Goal: Task Accomplishment & Management: Manage account settings

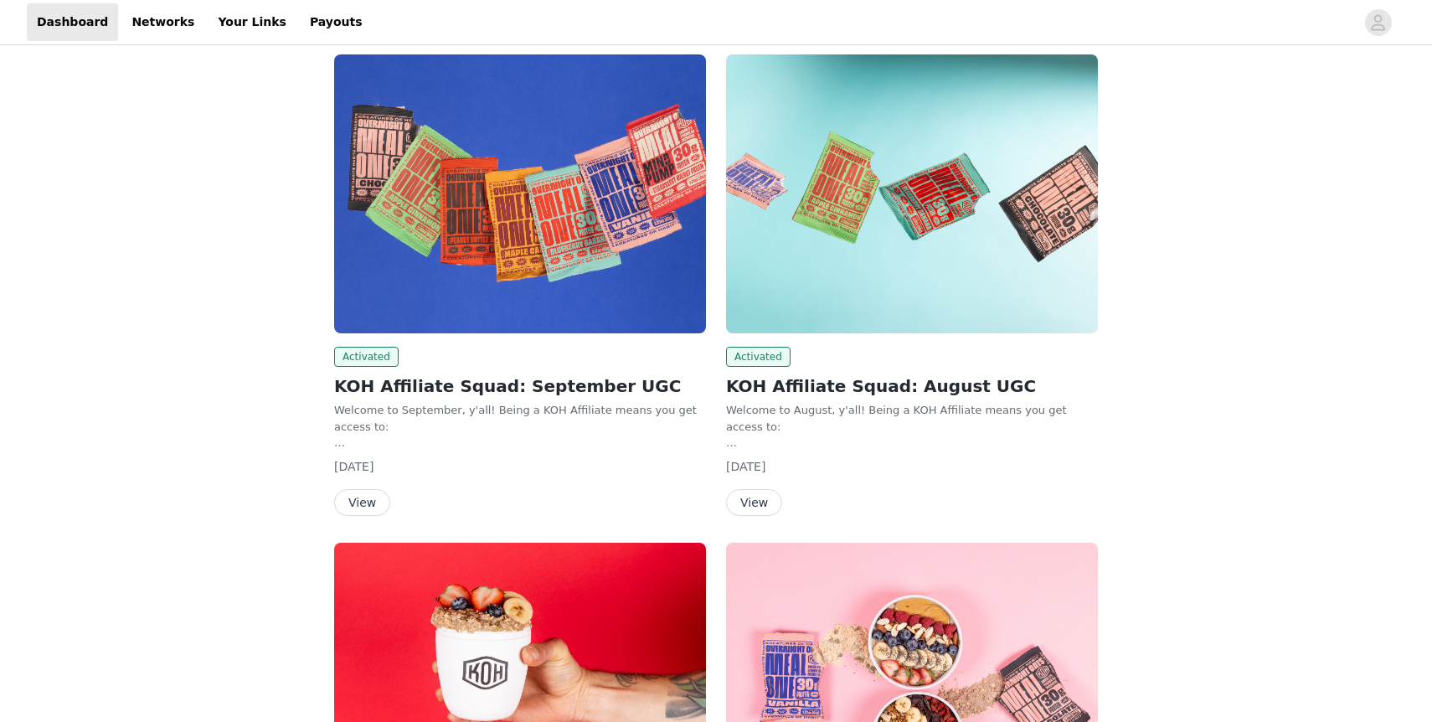
scroll to position [230, 0]
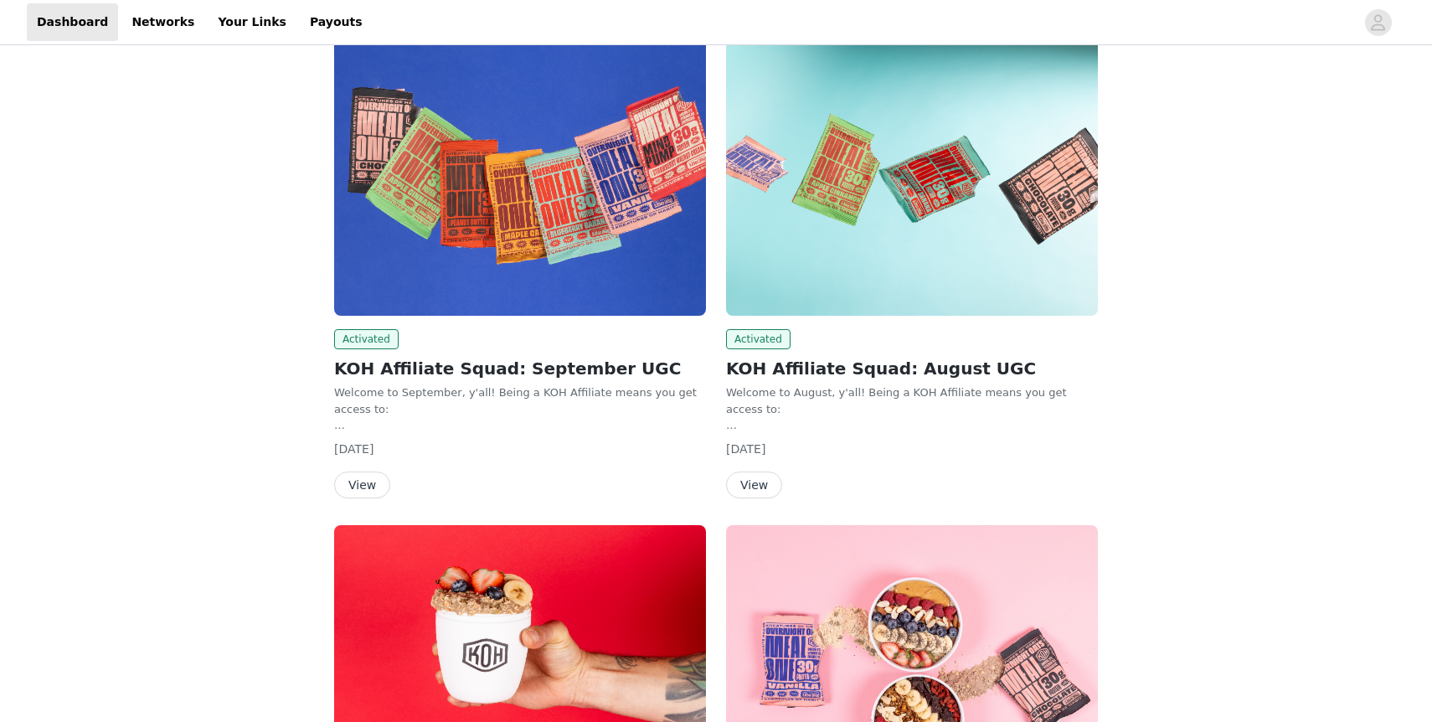
click at [359, 485] on button "View" at bounding box center [362, 485] width 56 height 27
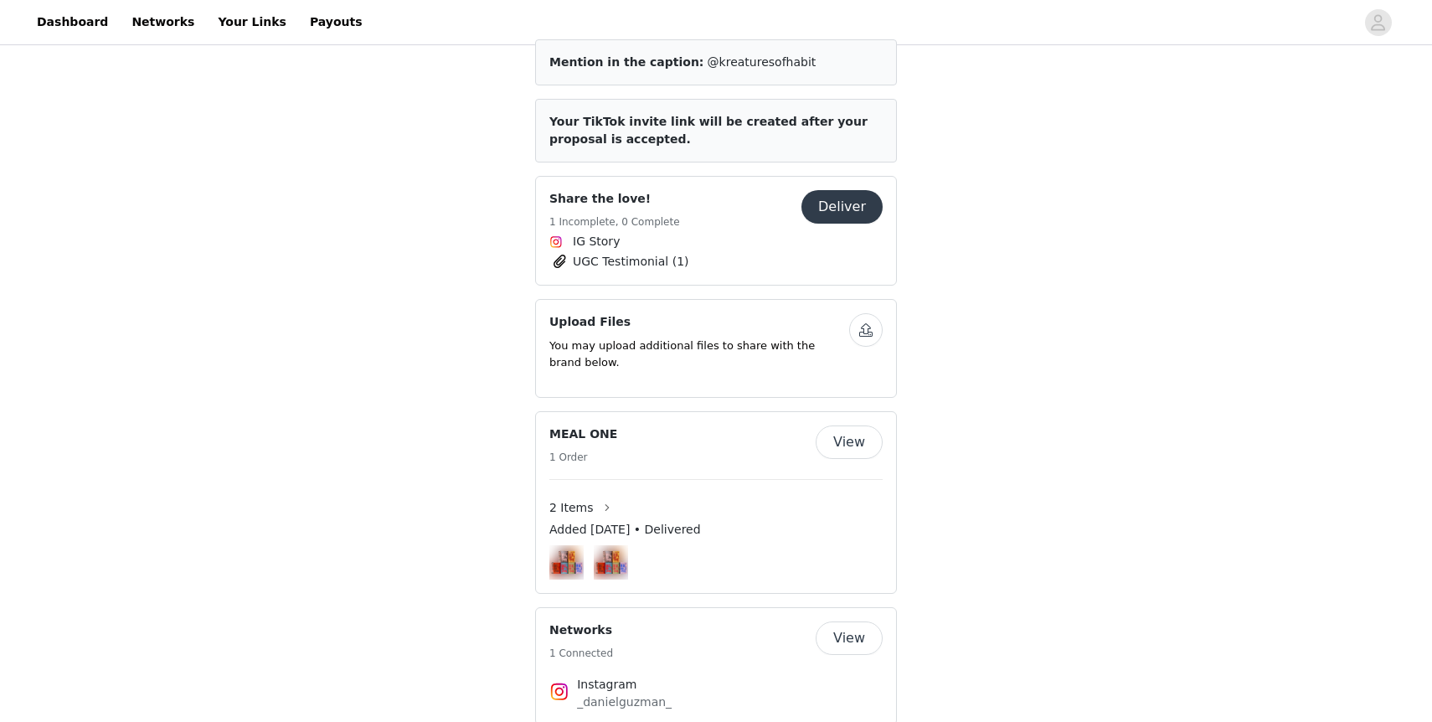
scroll to position [606, 0]
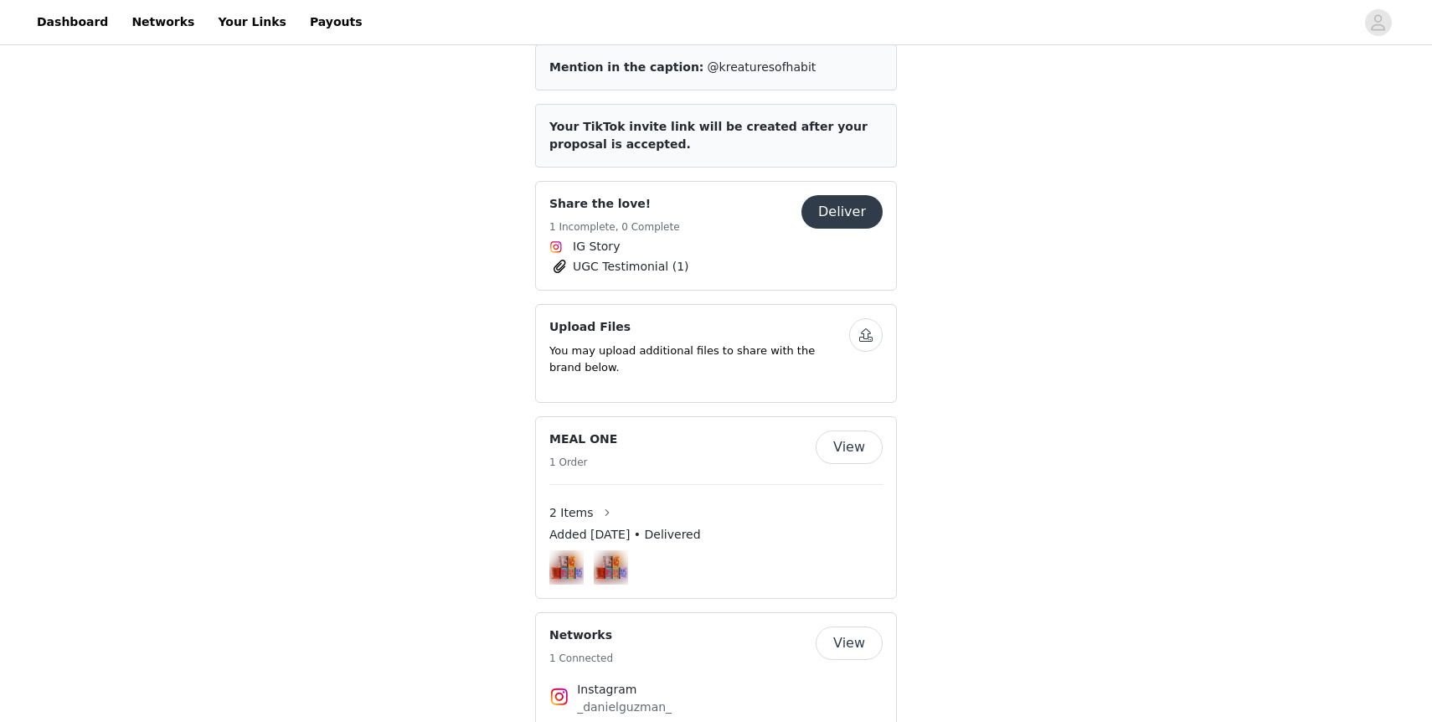
click at [581, 258] on span "UGC Testimonial (1)" at bounding box center [631, 267] width 116 height 18
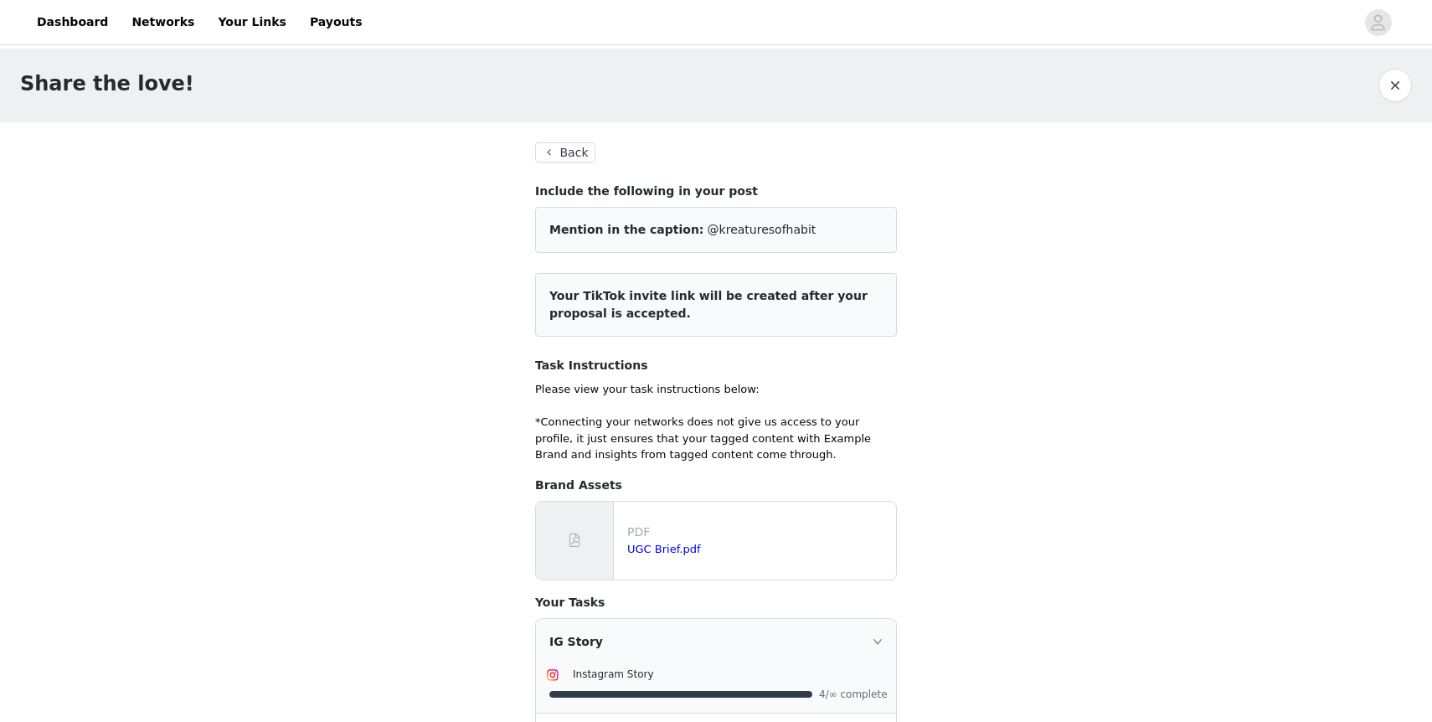
click at [568, 155] on button "Back" at bounding box center [565, 152] width 60 height 20
click at [62, 20] on link "Dashboard" at bounding box center [72, 22] width 91 height 38
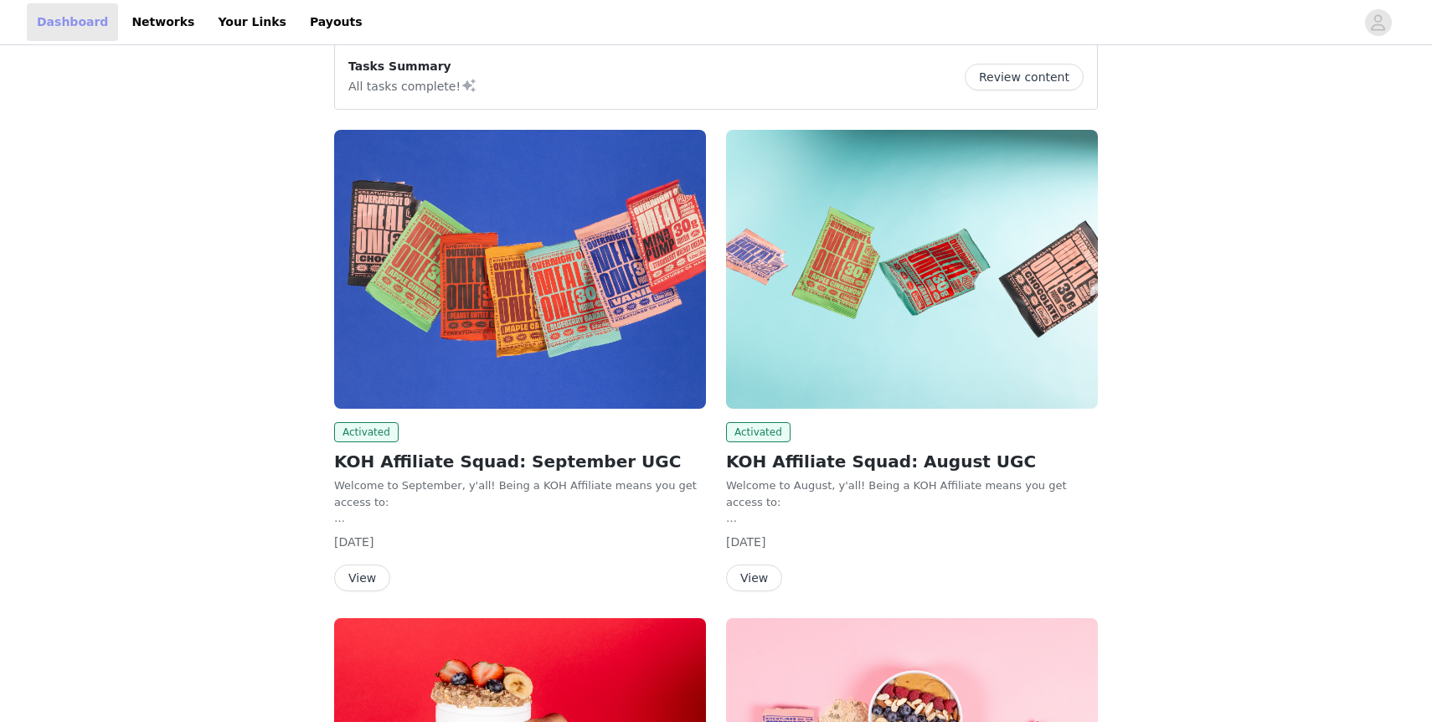
scroll to position [142, 0]
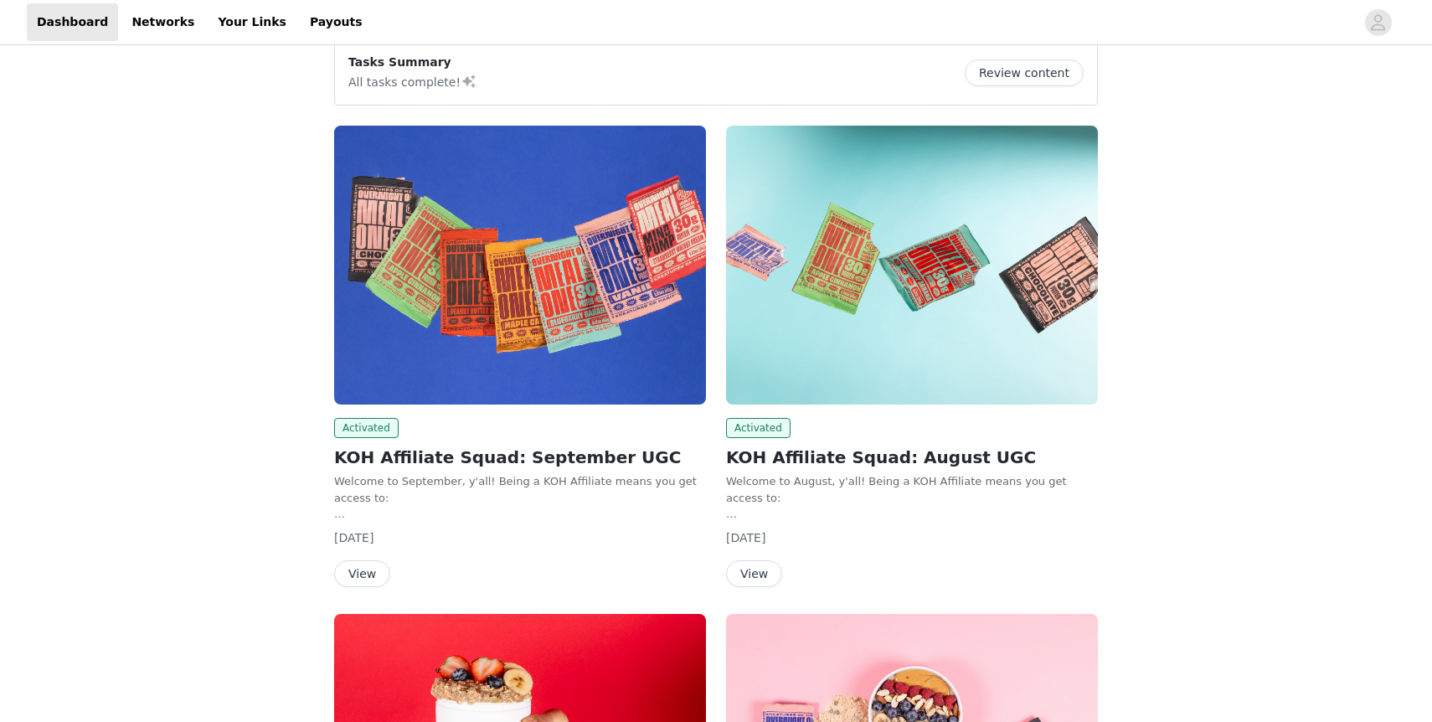
click at [901, 313] on img at bounding box center [912, 265] width 372 height 279
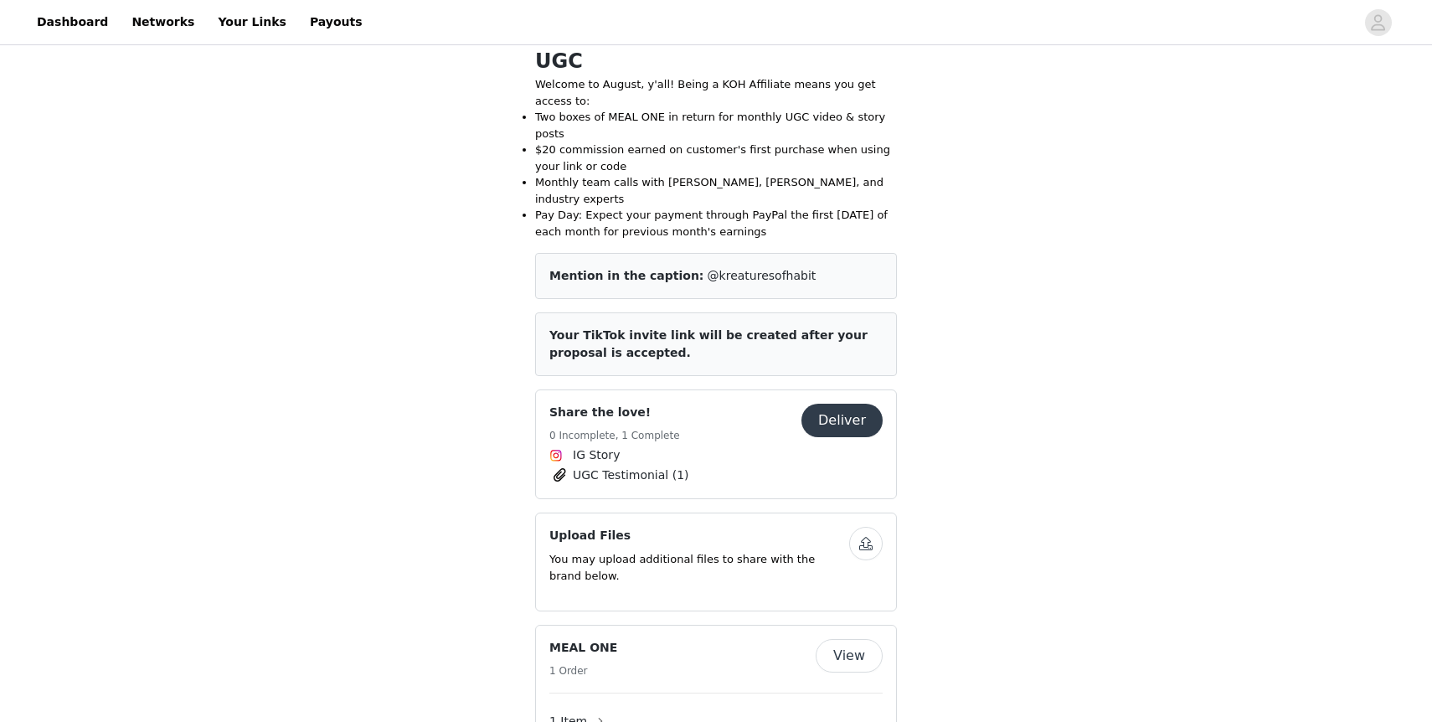
scroll to position [511, 0]
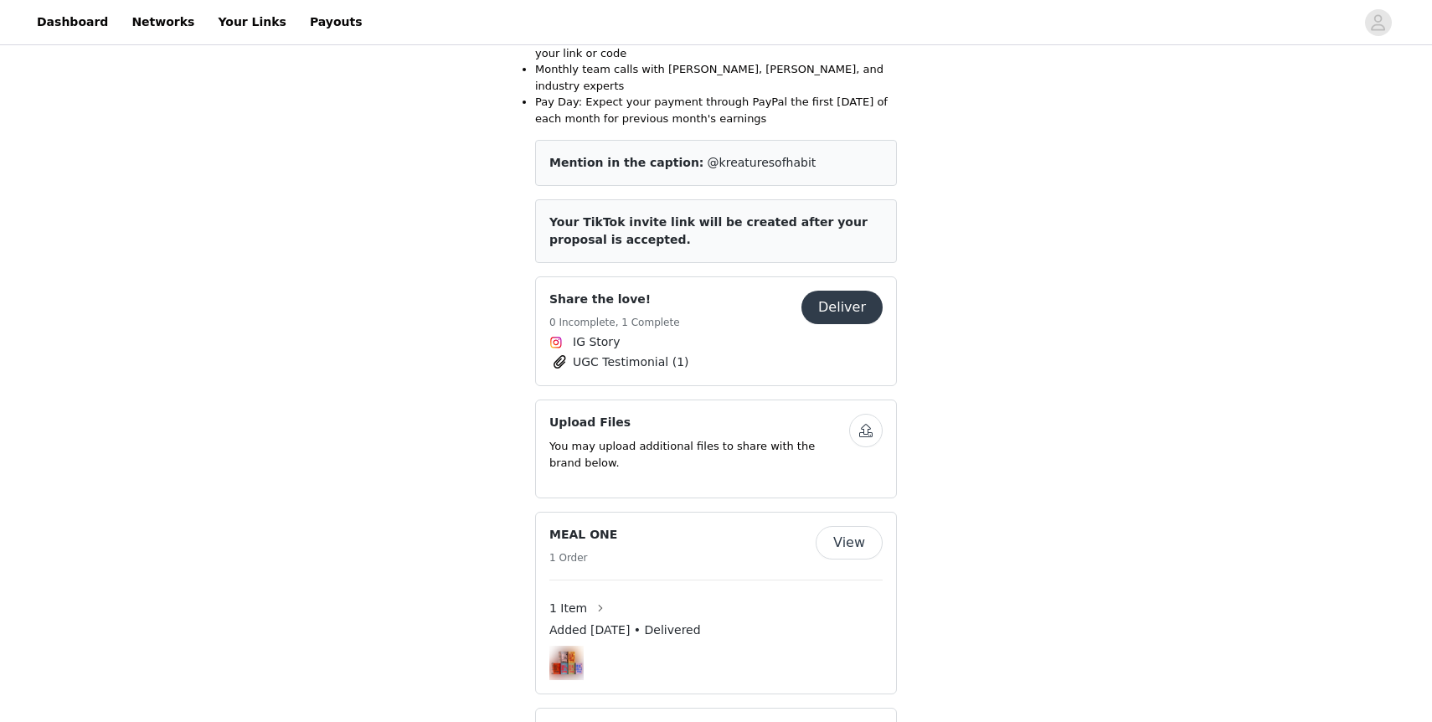
click at [728, 332] on span "IG Story" at bounding box center [715, 342] width 333 height 20
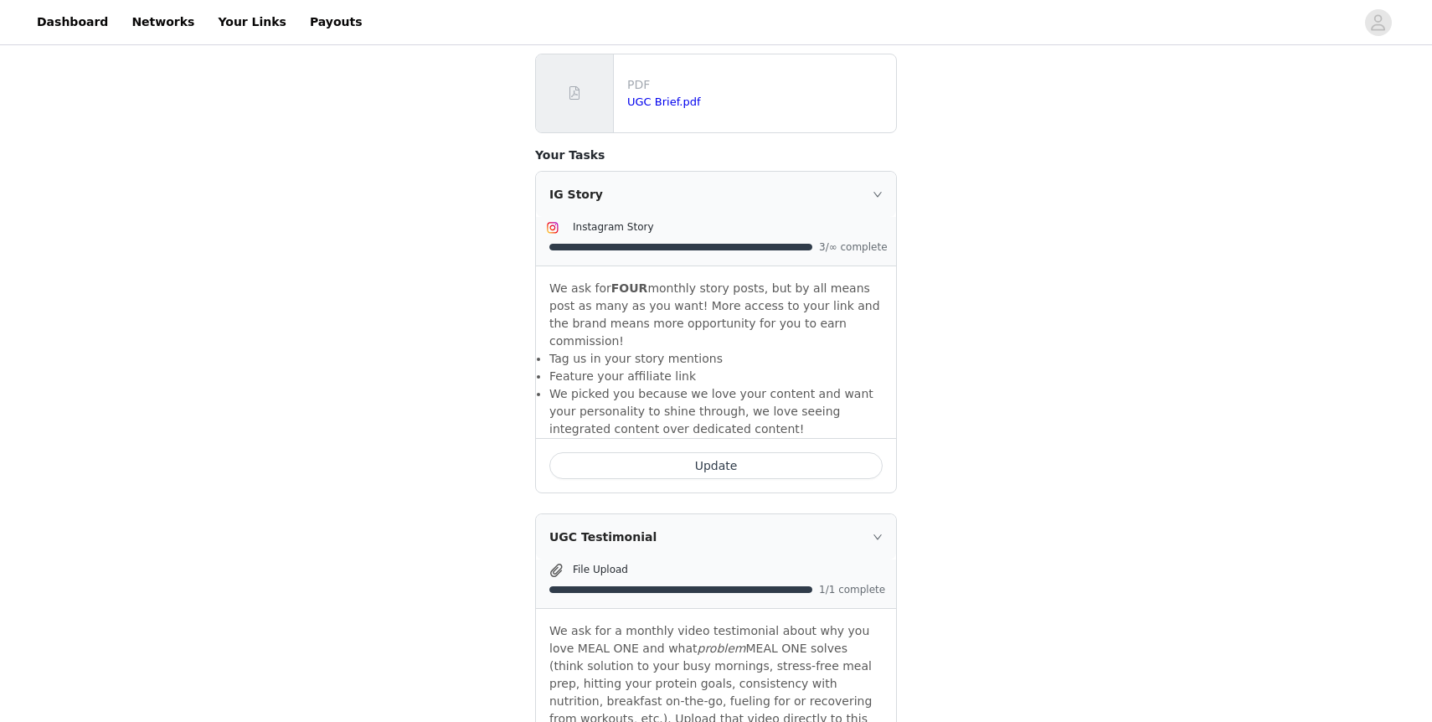
scroll to position [734, 0]
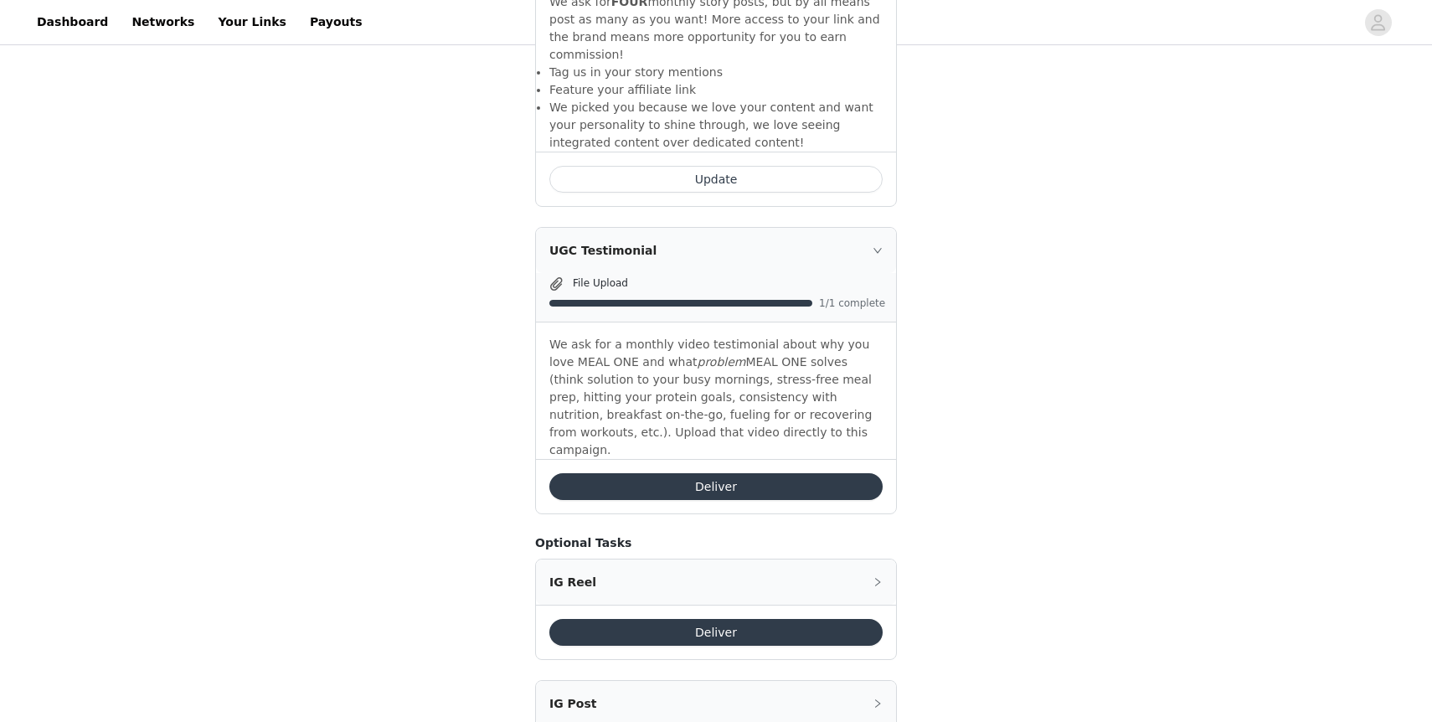
click at [808, 297] on div "File Upload 1/1 complete" at bounding box center [716, 298] width 360 height 49
click at [843, 295] on div "File Upload 1/1 complete" at bounding box center [716, 298] width 360 height 49
click at [843, 298] on span "1/1 complete" at bounding box center [852, 303] width 67 height 10
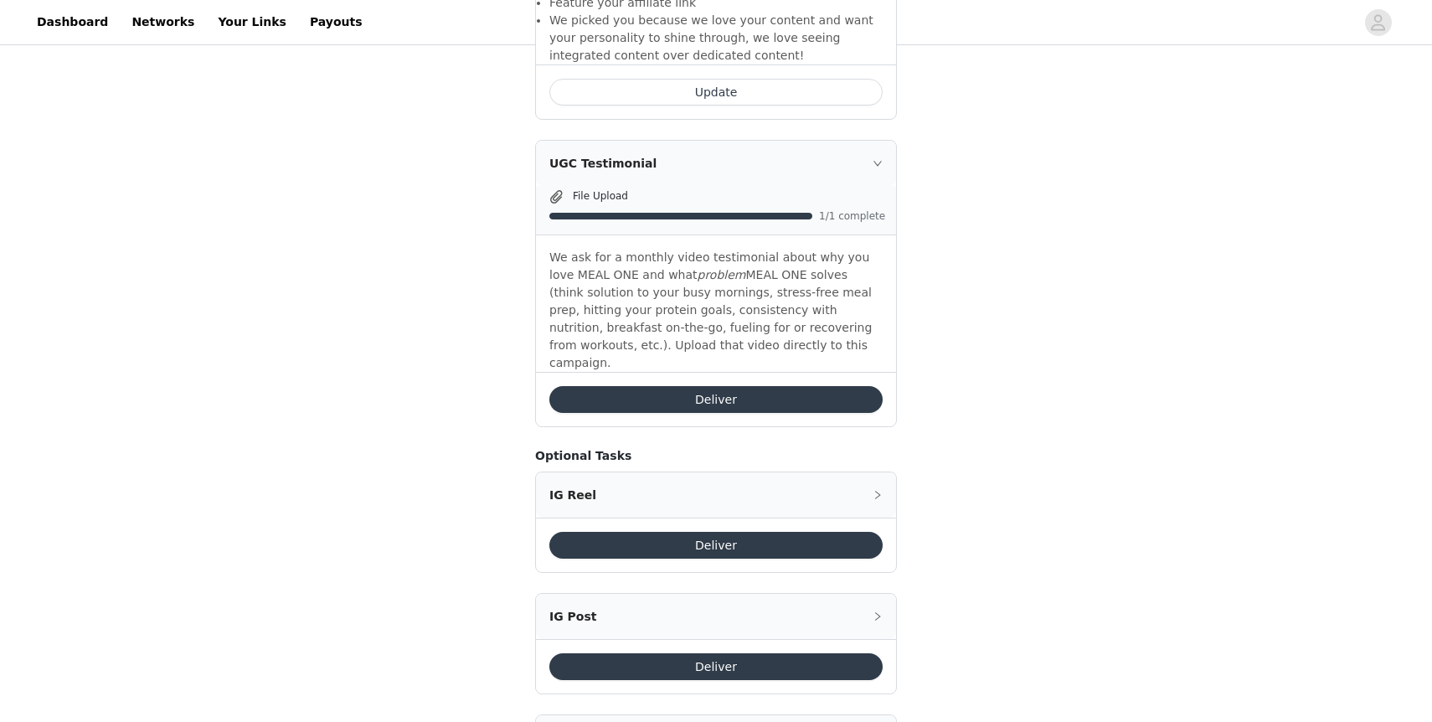
scroll to position [838, 0]
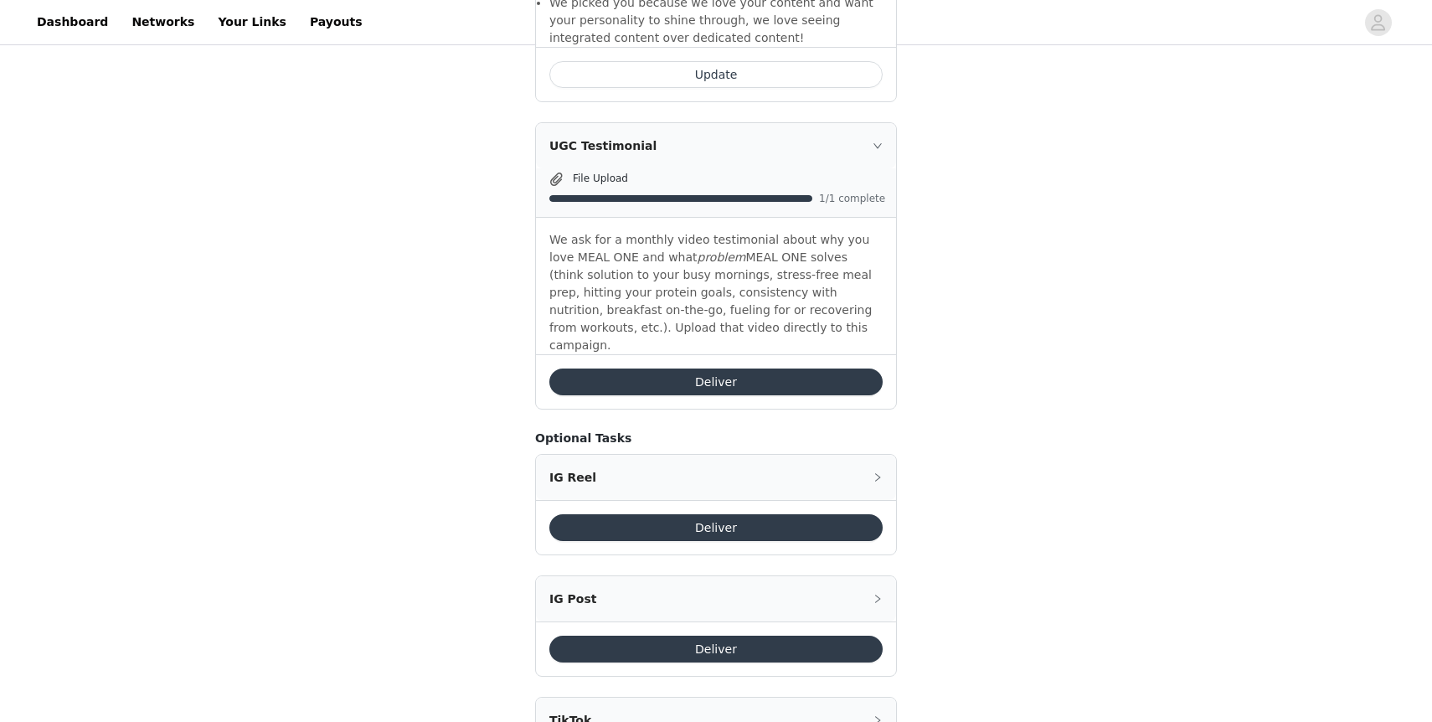
click at [765, 307] on p "We ask for a monthly video testimonial about why you love MEAL ONE and what pro…" at bounding box center [715, 292] width 333 height 123
click at [558, 169] on span at bounding box center [556, 179] width 17 height 20
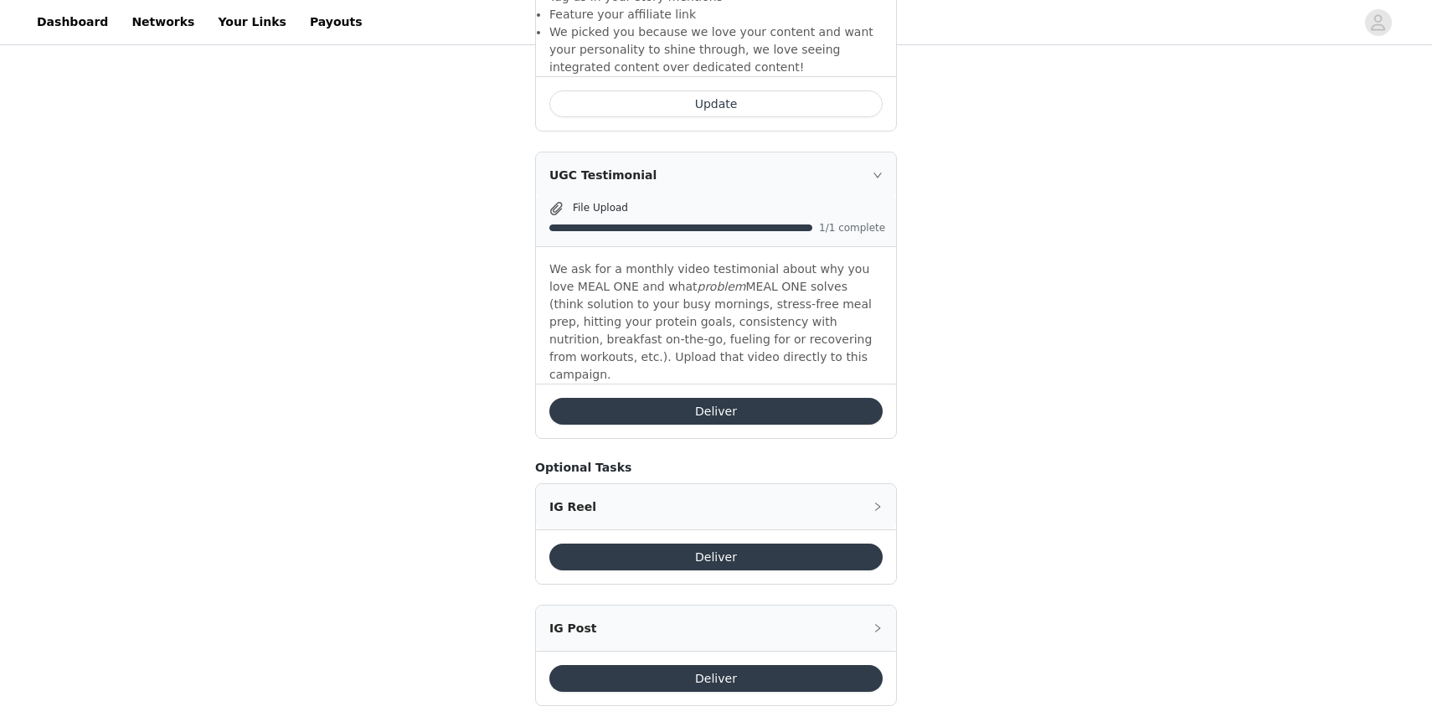
scroll to position [707, 0]
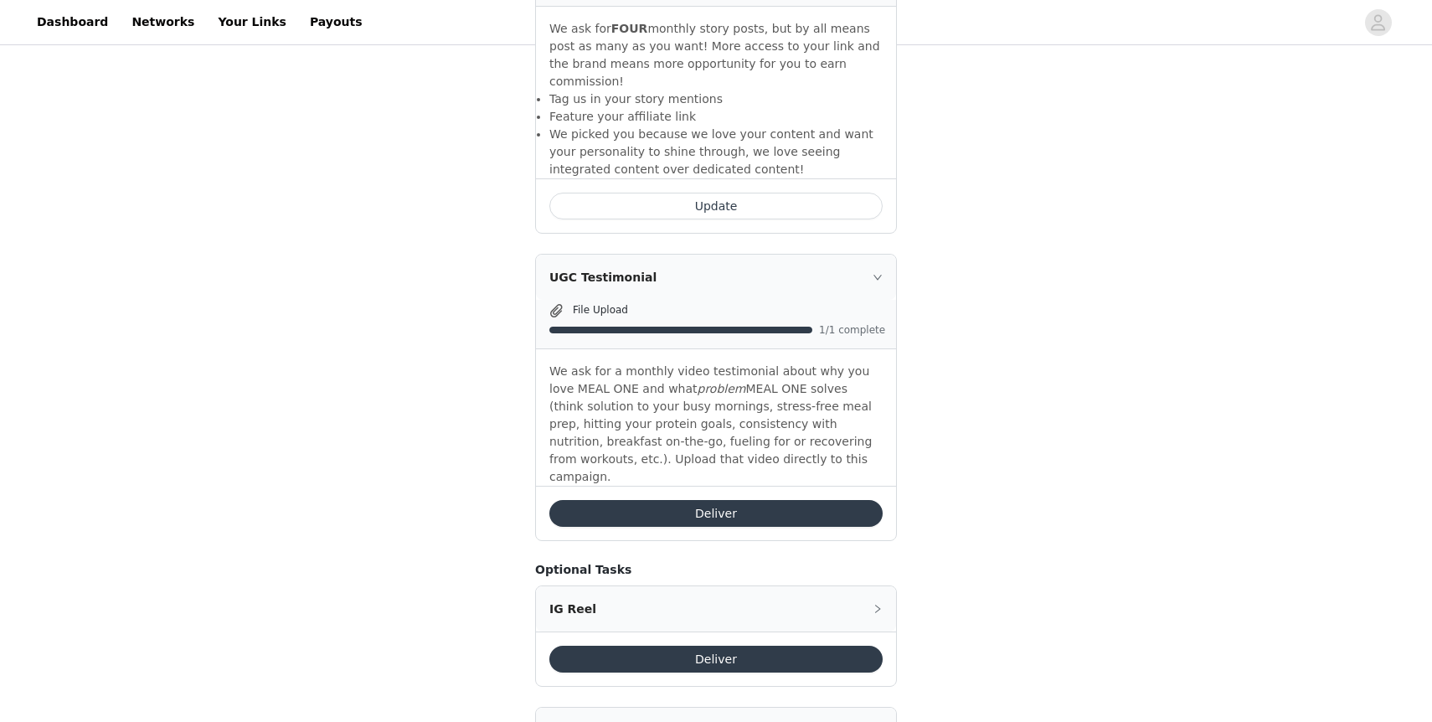
click at [589, 363] on p "We ask for a monthly video testimonial about why you love MEAL ONE and what pro…" at bounding box center [715, 424] width 333 height 123
click at [741, 301] on div "File Upload" at bounding box center [716, 311] width 340 height 20
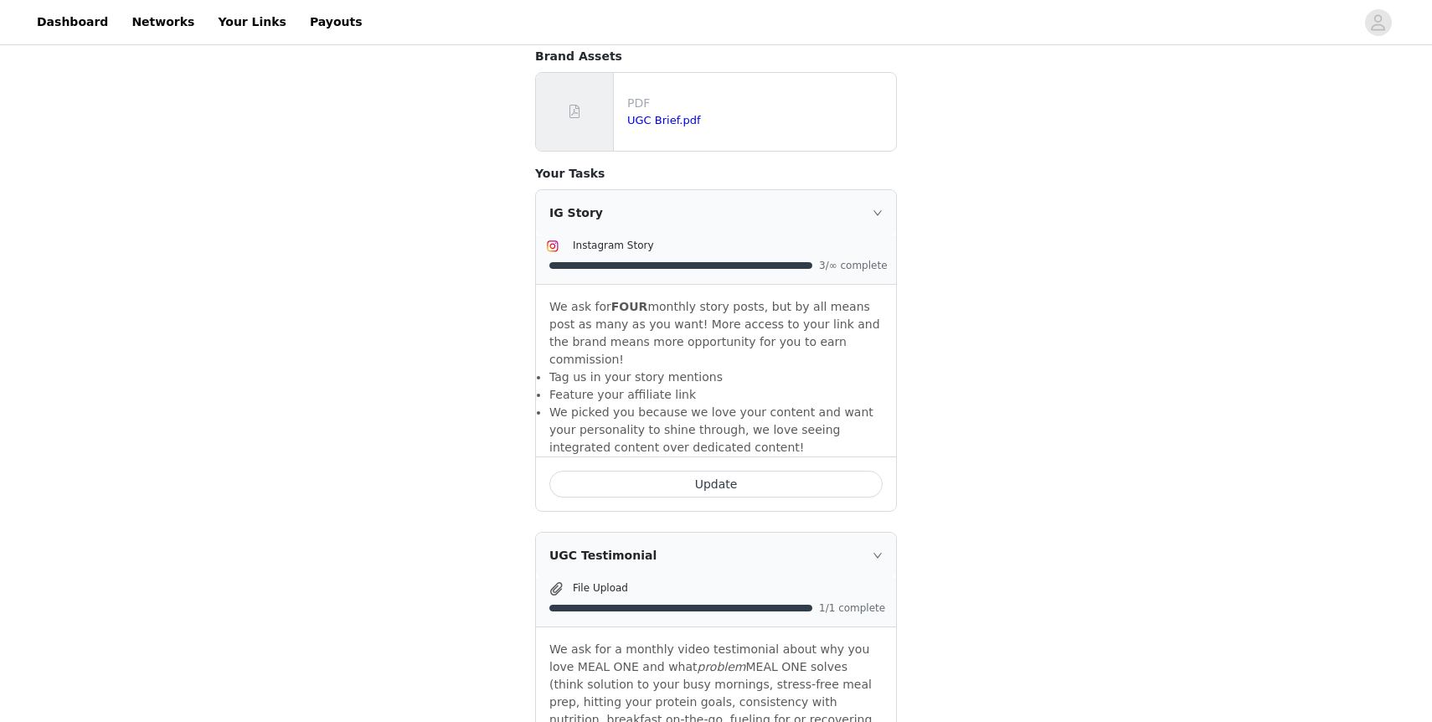
scroll to position [678, 0]
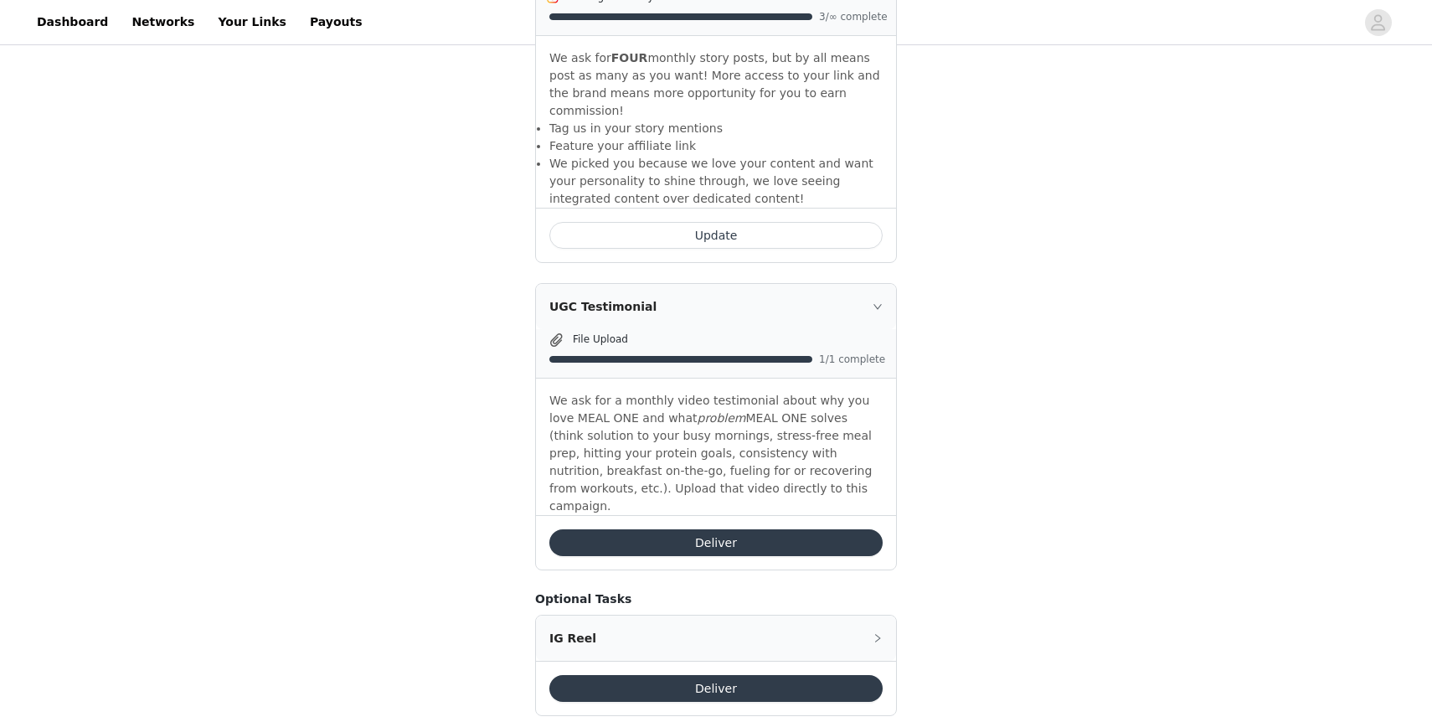
click at [669, 428] on p "We ask for a monthly video testimonial about why you love MEAL ONE and what pro…" at bounding box center [715, 453] width 333 height 123
click at [692, 529] on button "Deliver" at bounding box center [715, 542] width 333 height 27
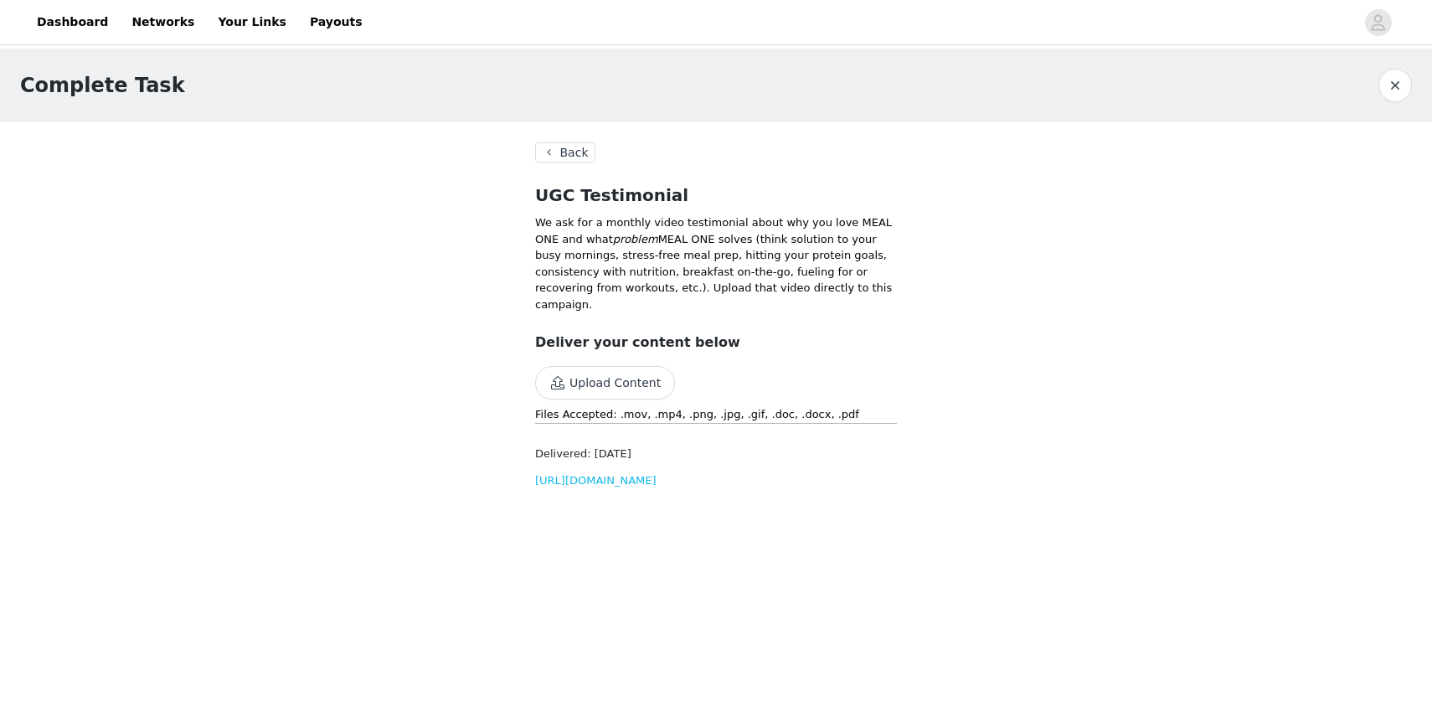
click at [657, 487] on link "https://d2ai5cwthaqejb.cloudfront.net/activations/file-uploads/custom-tasks/aup…" at bounding box center [595, 480] width 121 height 13
click at [74, 21] on link "Dashboard" at bounding box center [72, 22] width 91 height 38
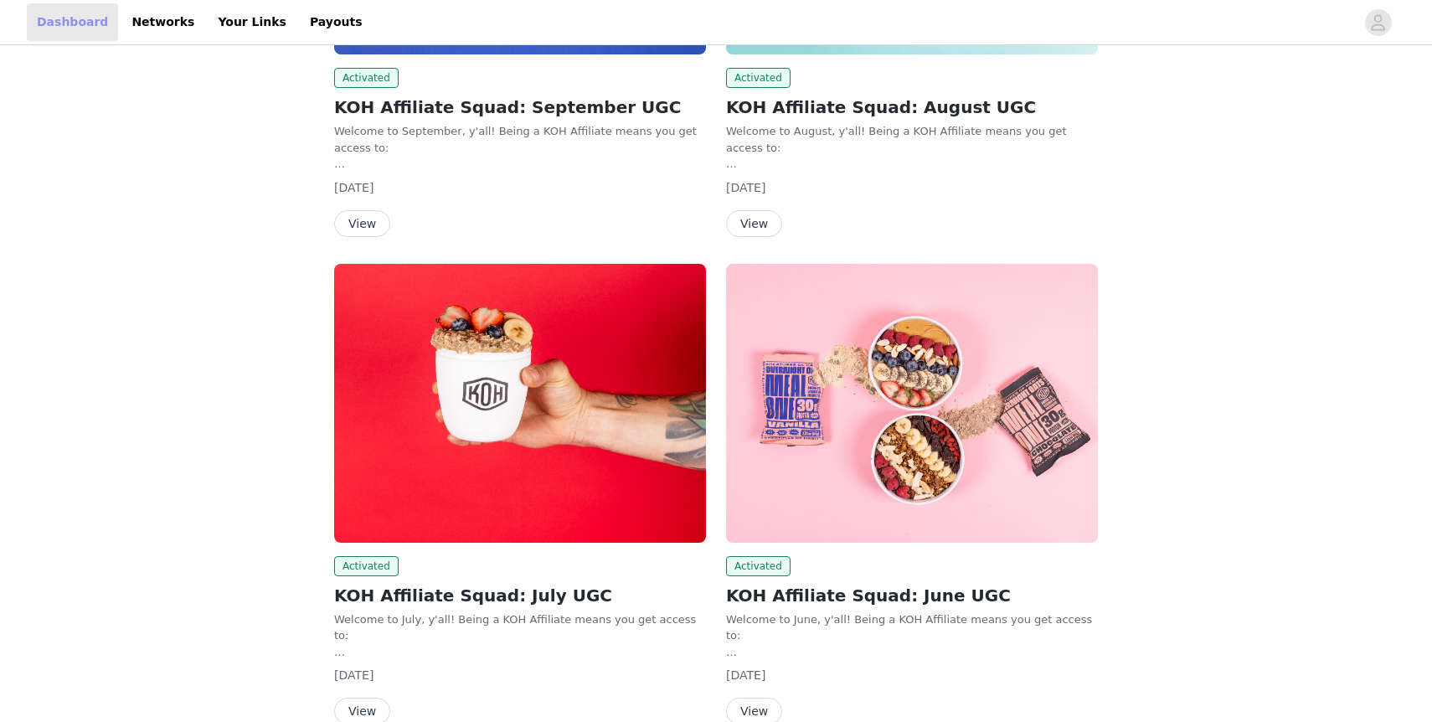
scroll to position [561, 0]
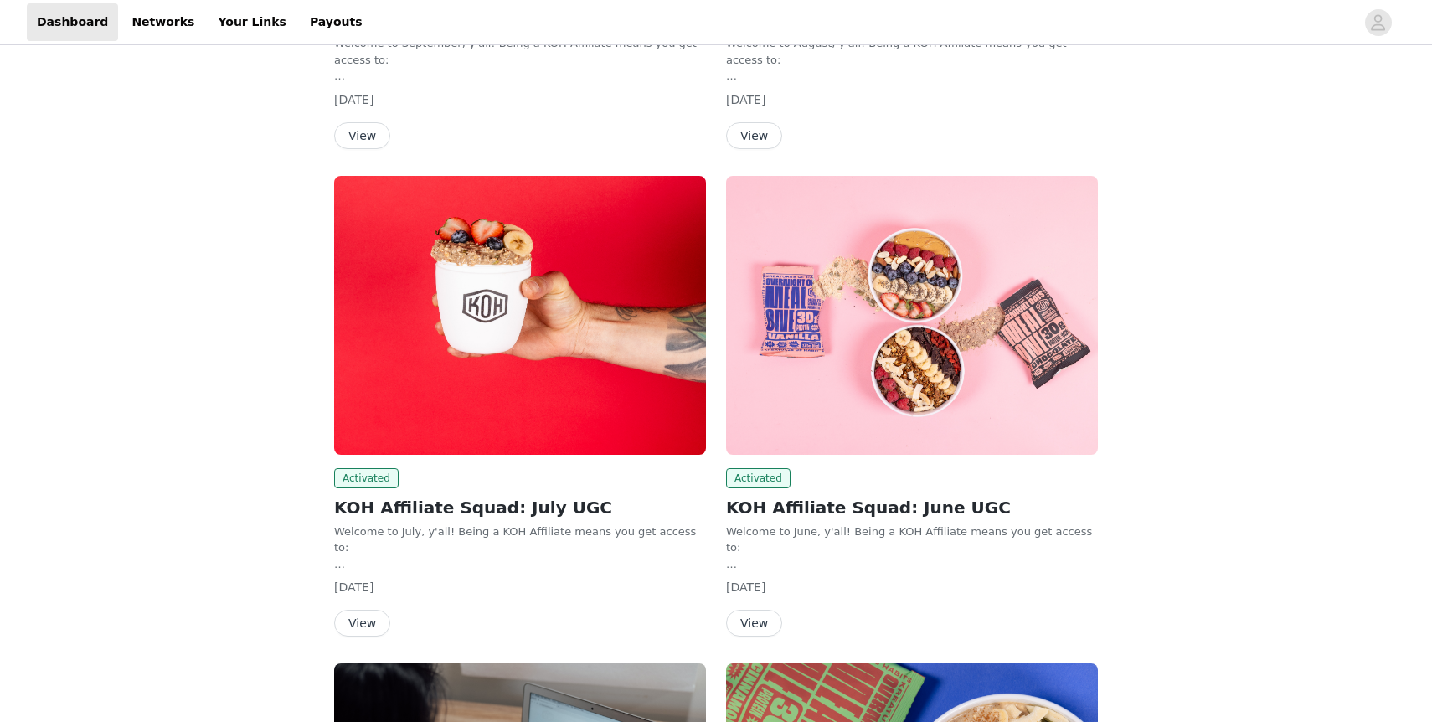
scroll to position [582, 0]
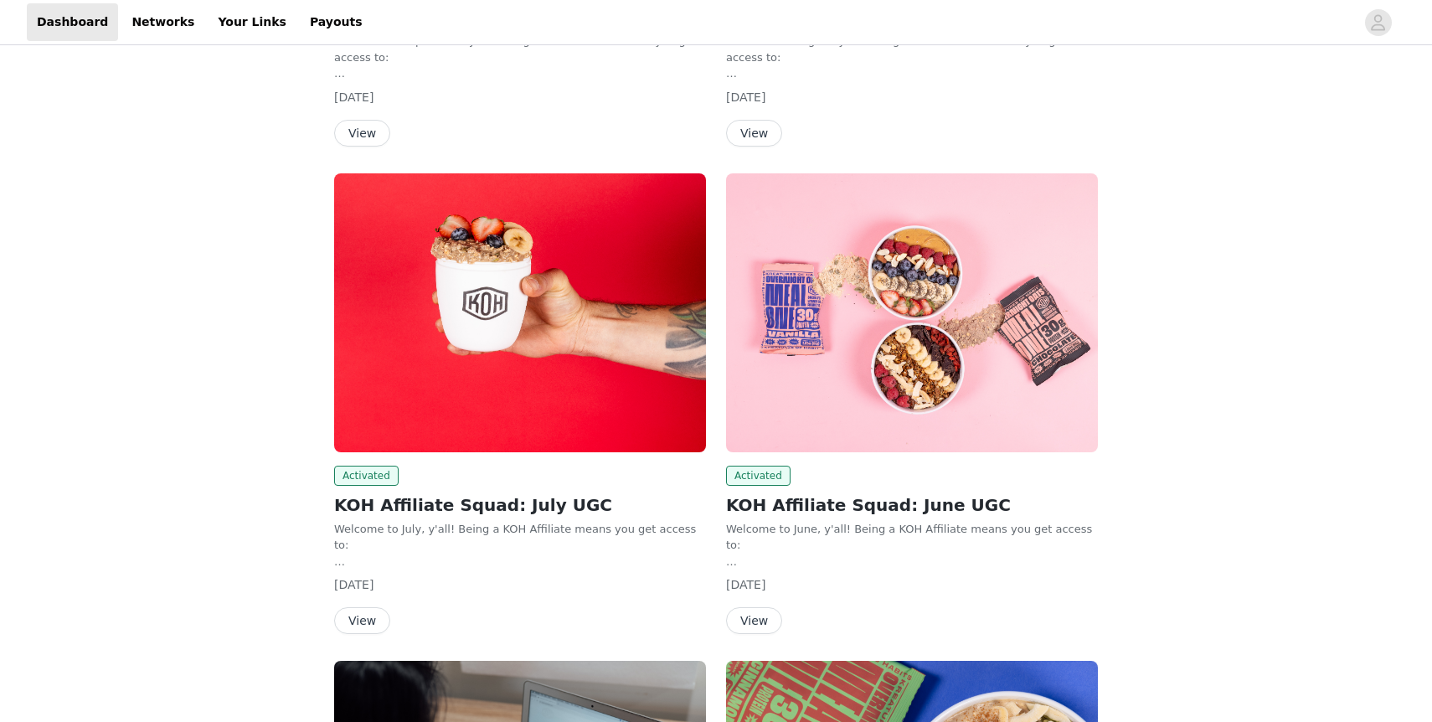
click at [414, 321] on img at bounding box center [520, 312] width 372 height 279
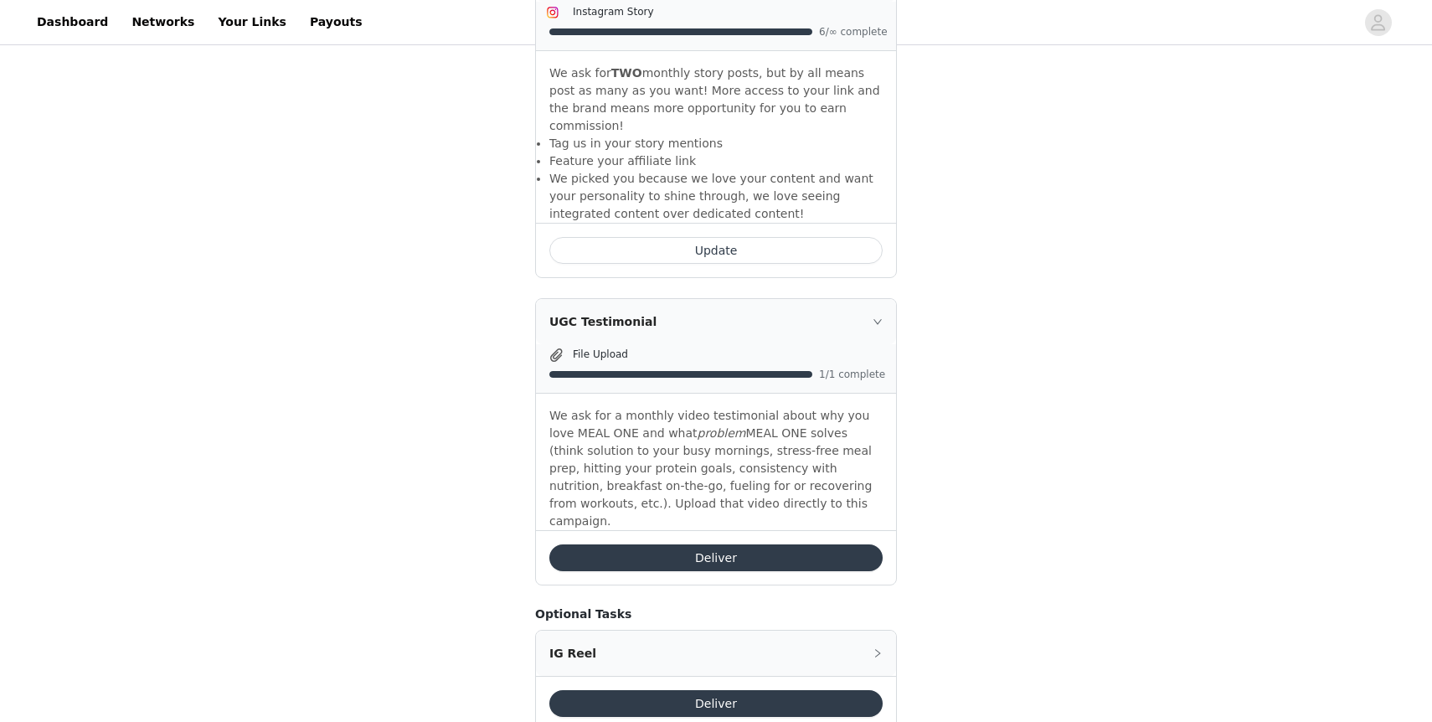
scroll to position [665, 0]
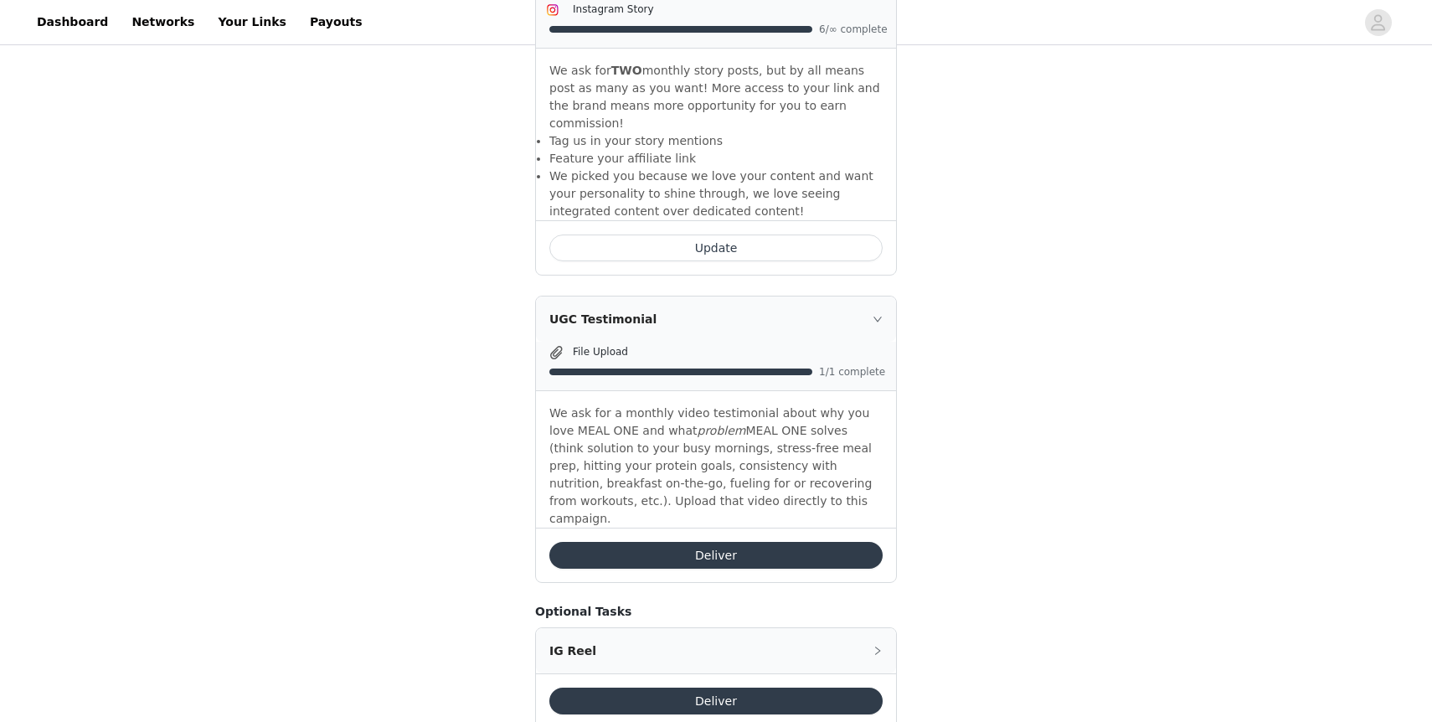
click at [714, 542] on button "Deliver" at bounding box center [715, 555] width 333 height 27
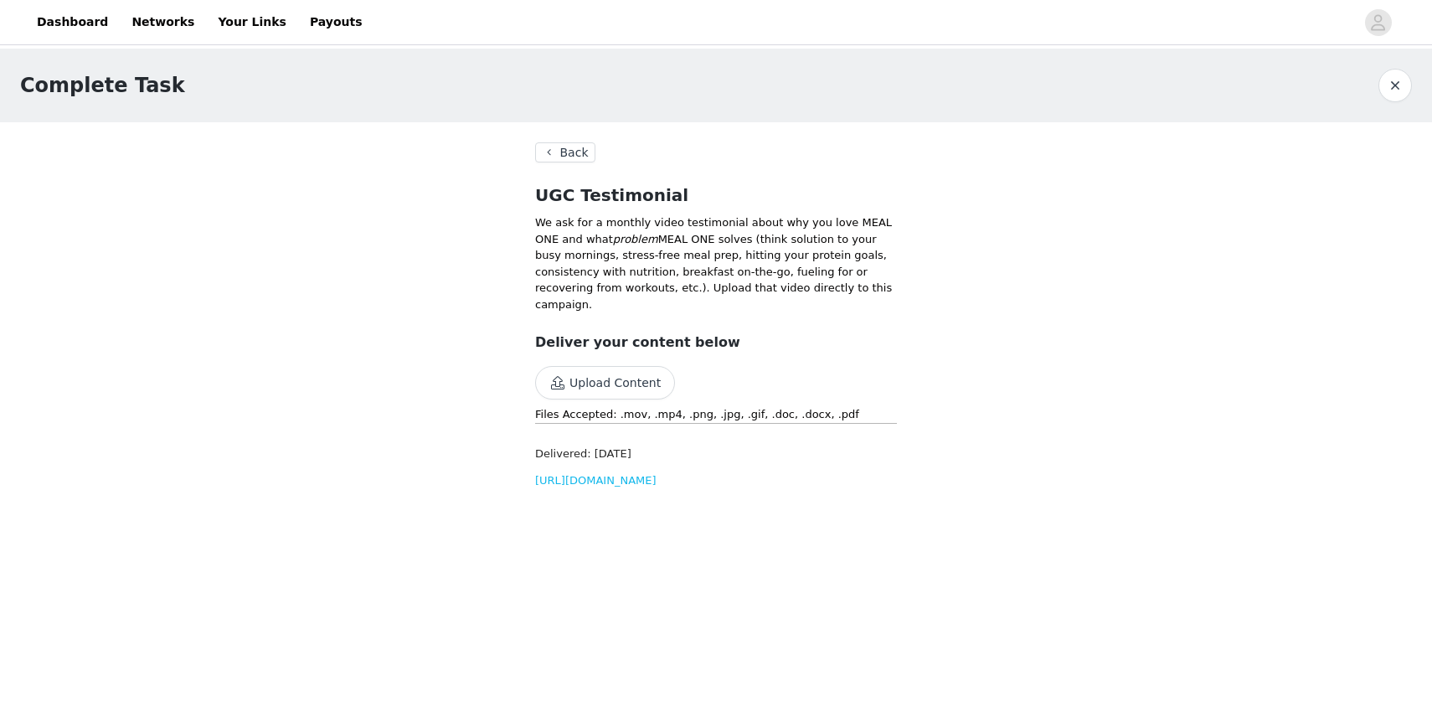
click at [657, 479] on link "https://d2ai5cwthaqejb.cloudfront.net/activations/file-uploads/custom-tasks/aup…" at bounding box center [595, 480] width 121 height 13
click at [73, 24] on link "Dashboard" at bounding box center [72, 22] width 91 height 38
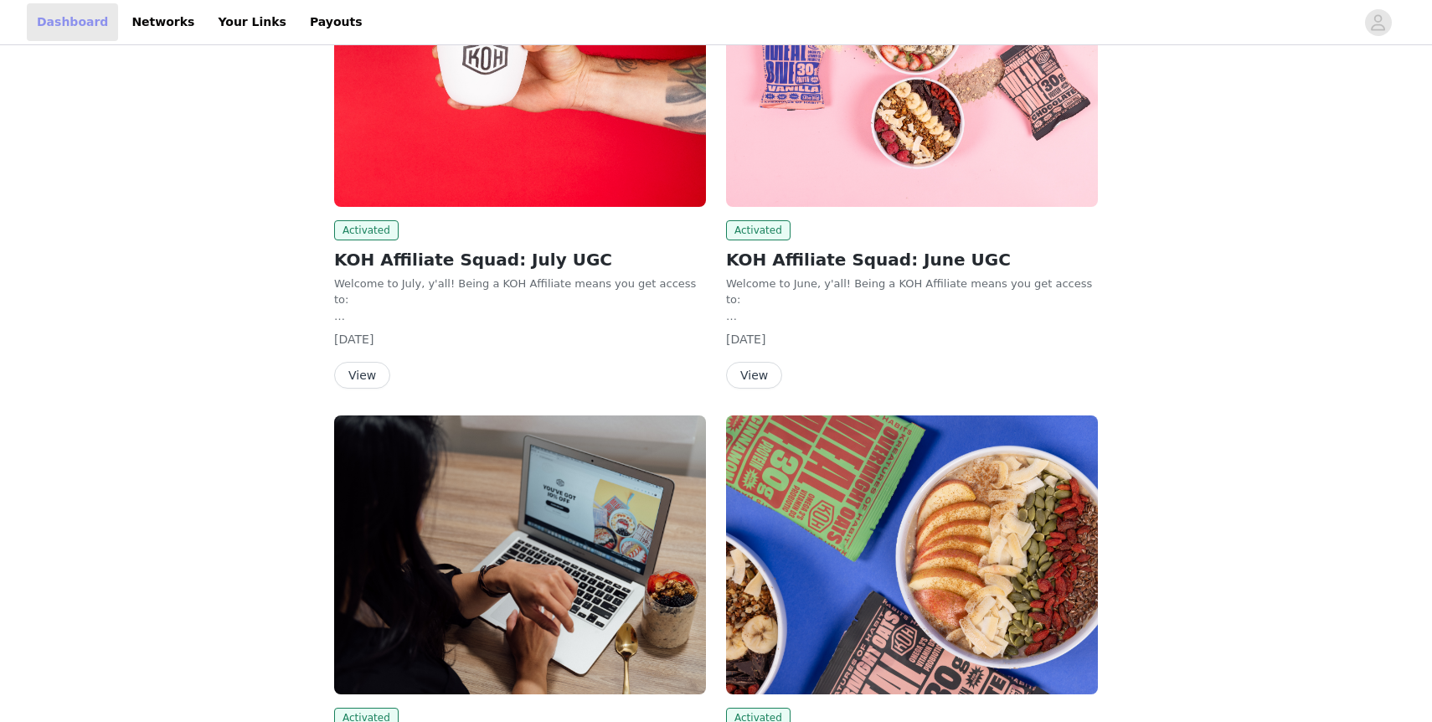
scroll to position [825, 0]
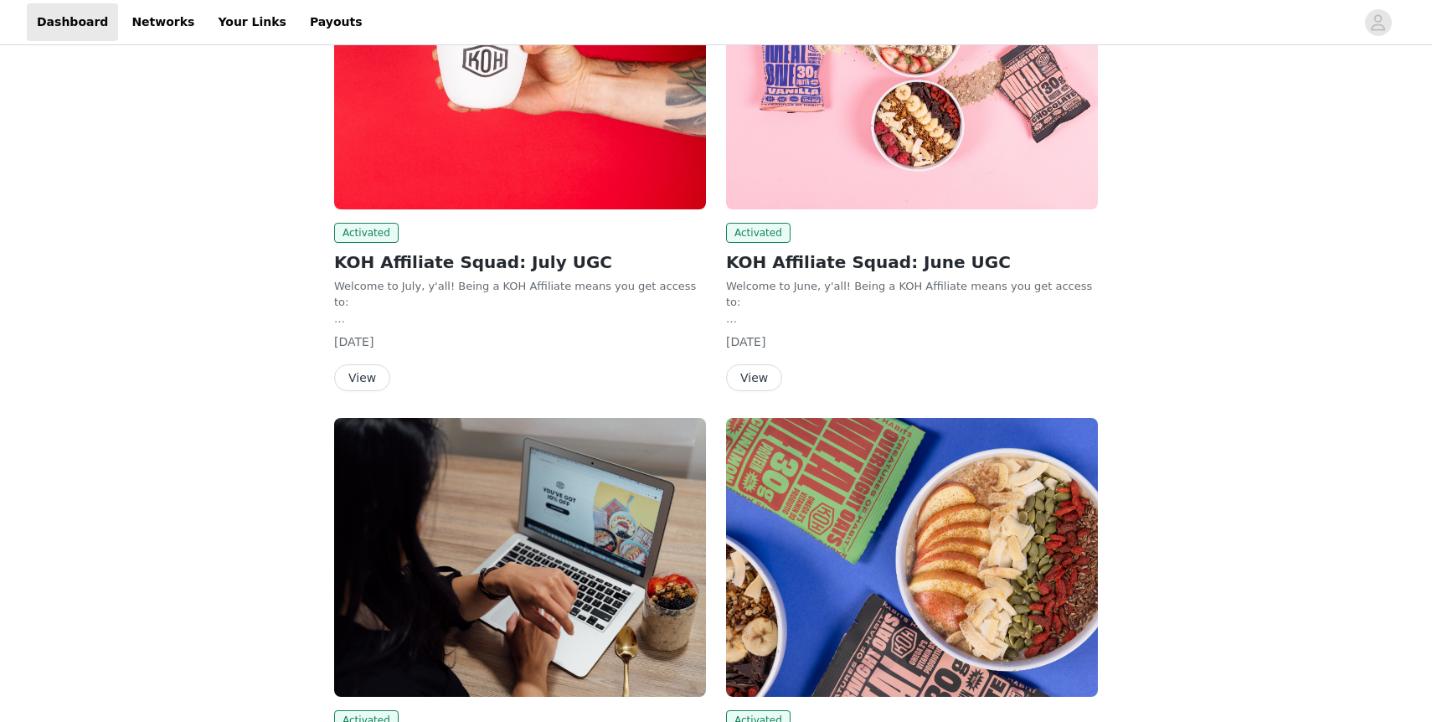
click at [843, 132] on img at bounding box center [912, 69] width 372 height 279
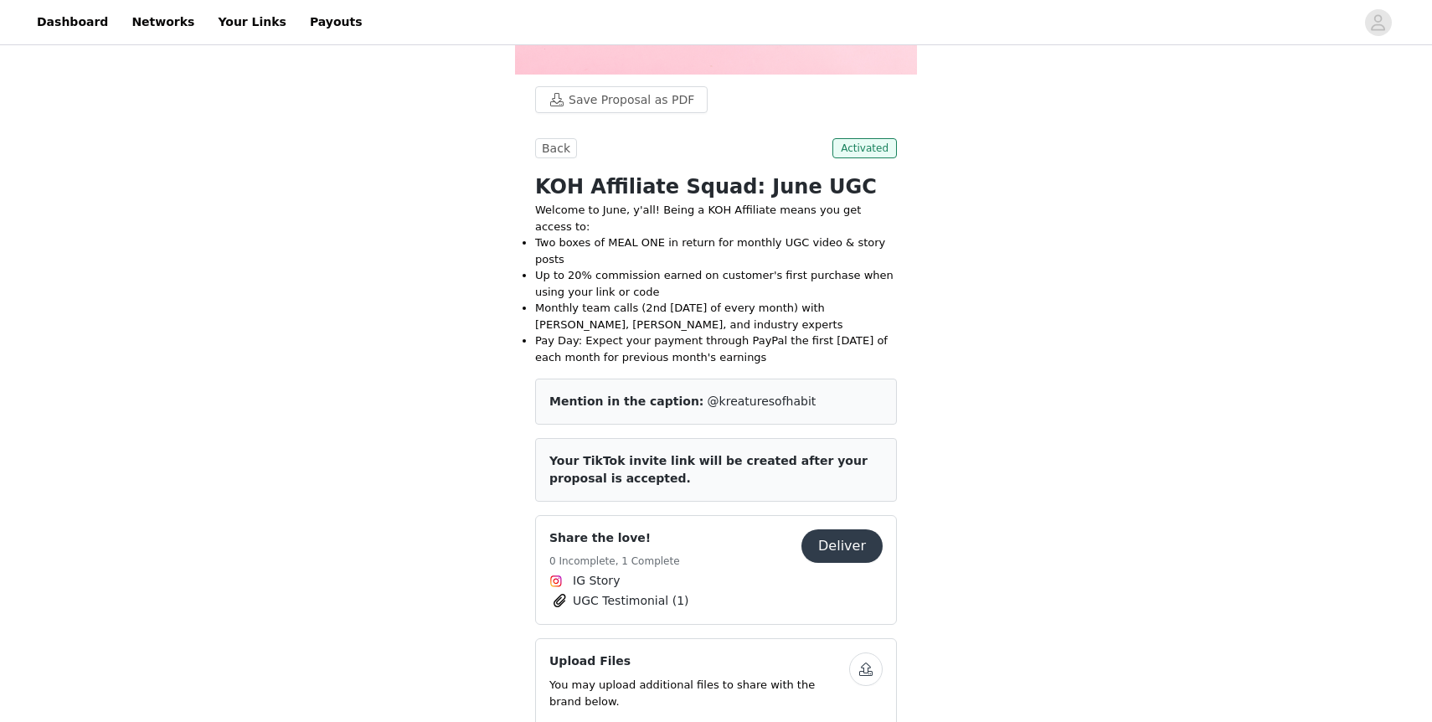
scroll to position [248, 0]
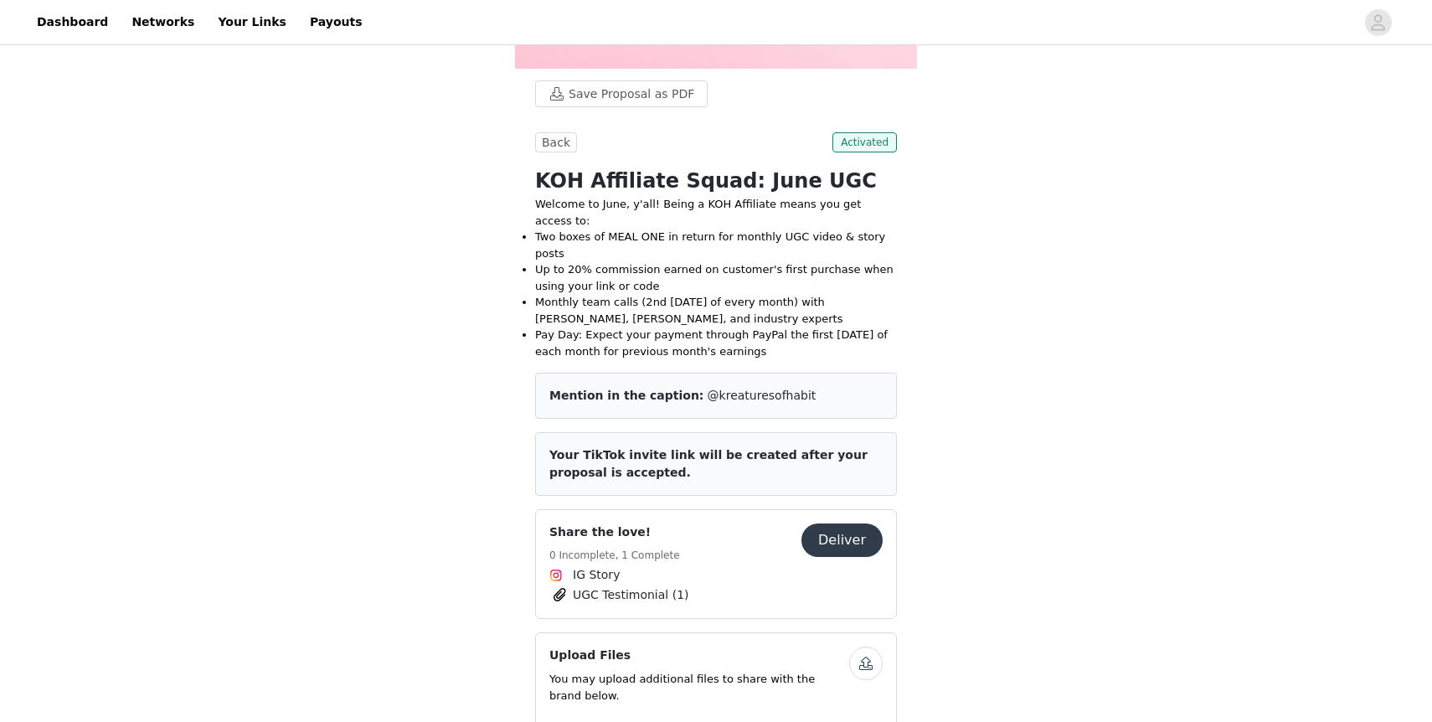
click at [844, 524] on button "Deliver" at bounding box center [842, 541] width 81 height 34
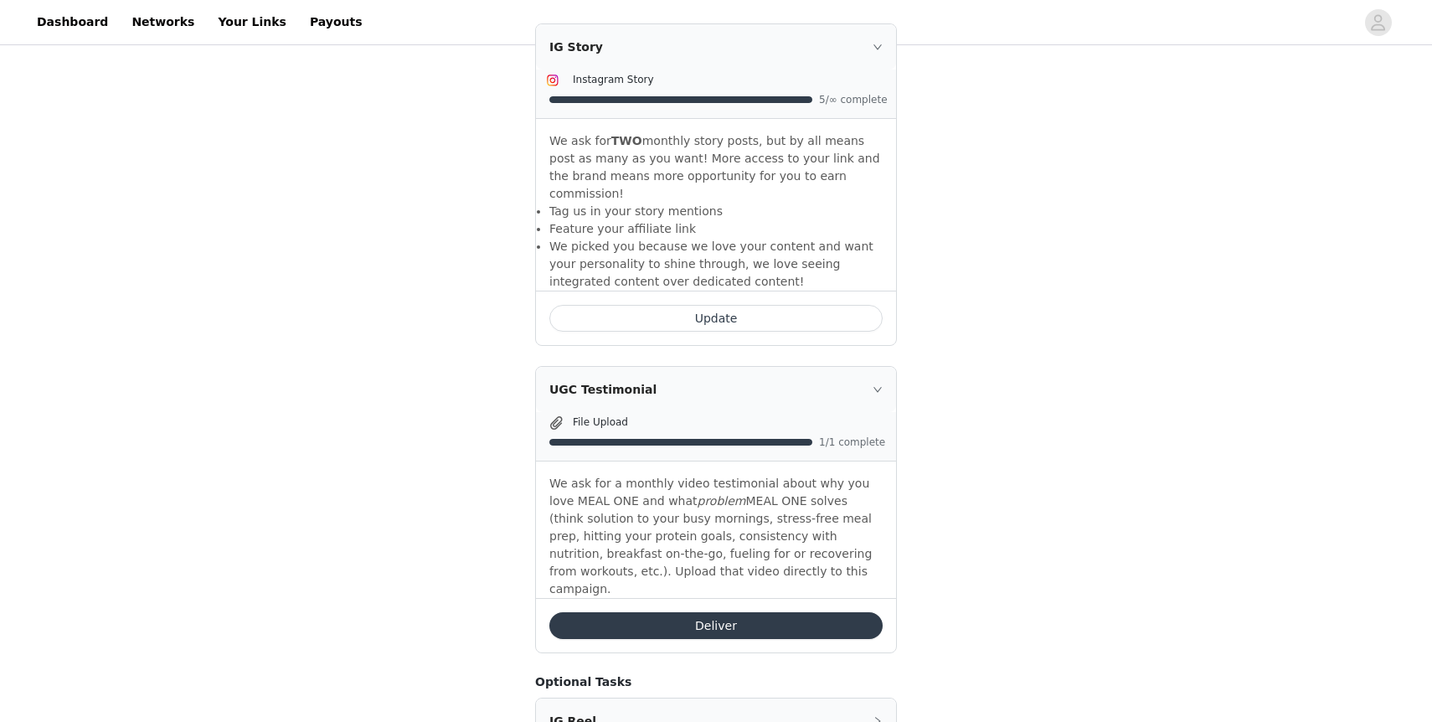
scroll to position [677, 0]
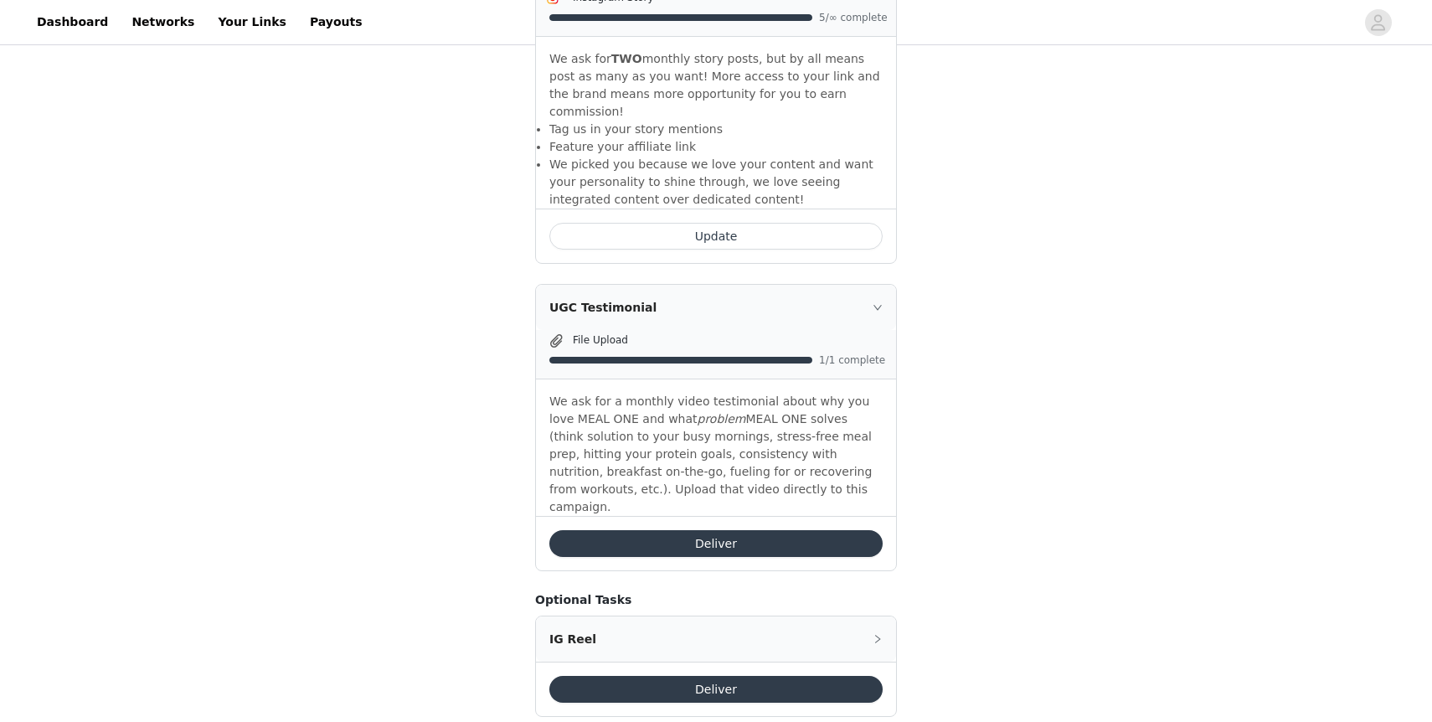
click at [707, 530] on button "Deliver" at bounding box center [715, 543] width 333 height 27
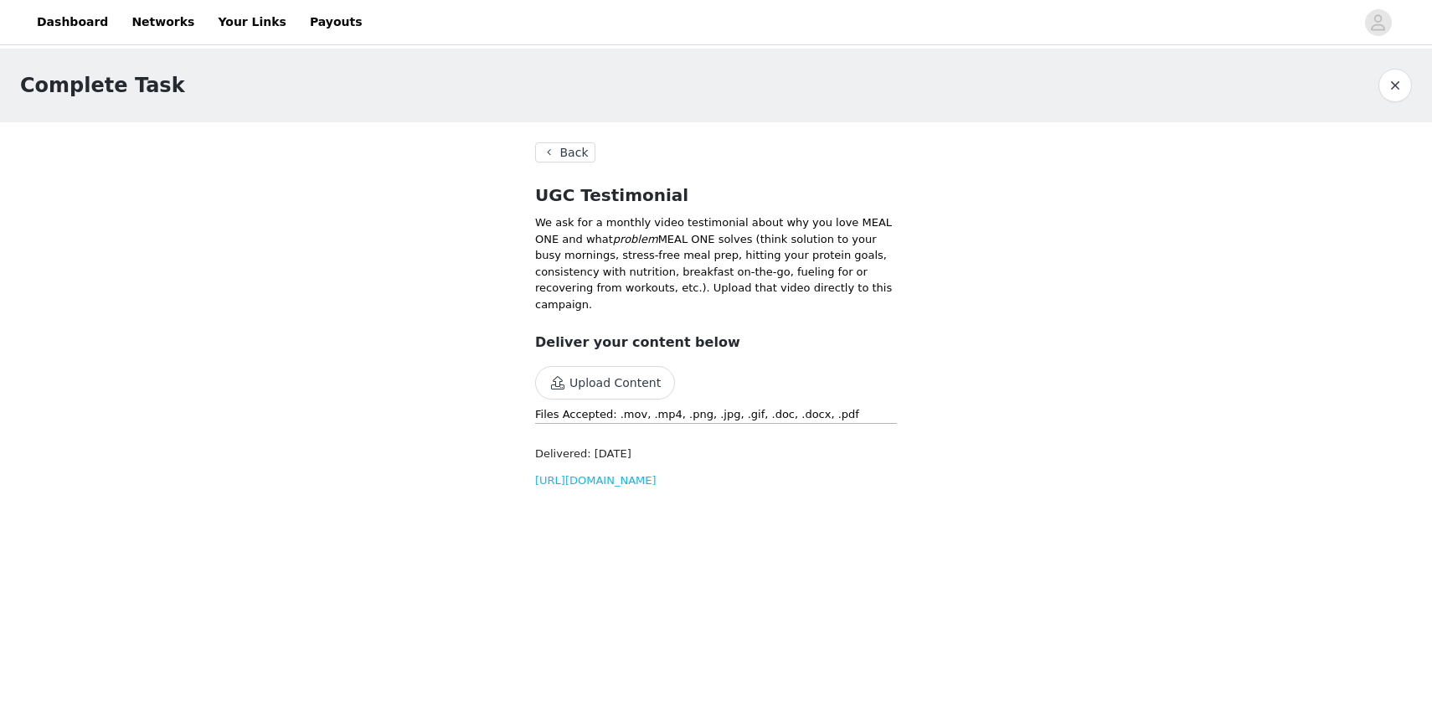
click at [657, 485] on link "[URL][DOMAIN_NAME]" at bounding box center [595, 480] width 121 height 13
click at [657, 481] on link "https://d2ai5cwthaqejb.cloudfront.net/activations/file-uploads/custom-tasks/aup…" at bounding box center [595, 480] width 121 height 13
click at [568, 154] on button "Back" at bounding box center [565, 152] width 60 height 20
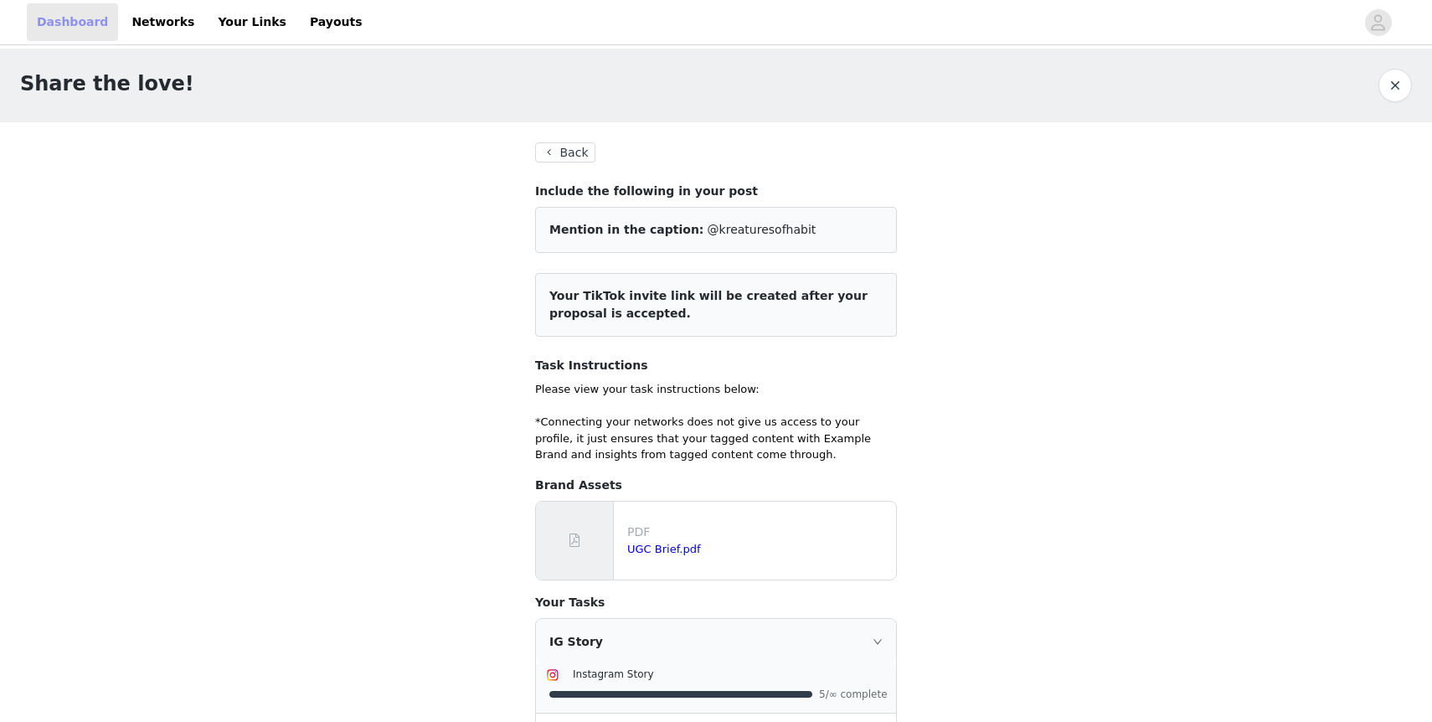
click at [72, 25] on link "Dashboard" at bounding box center [72, 22] width 91 height 38
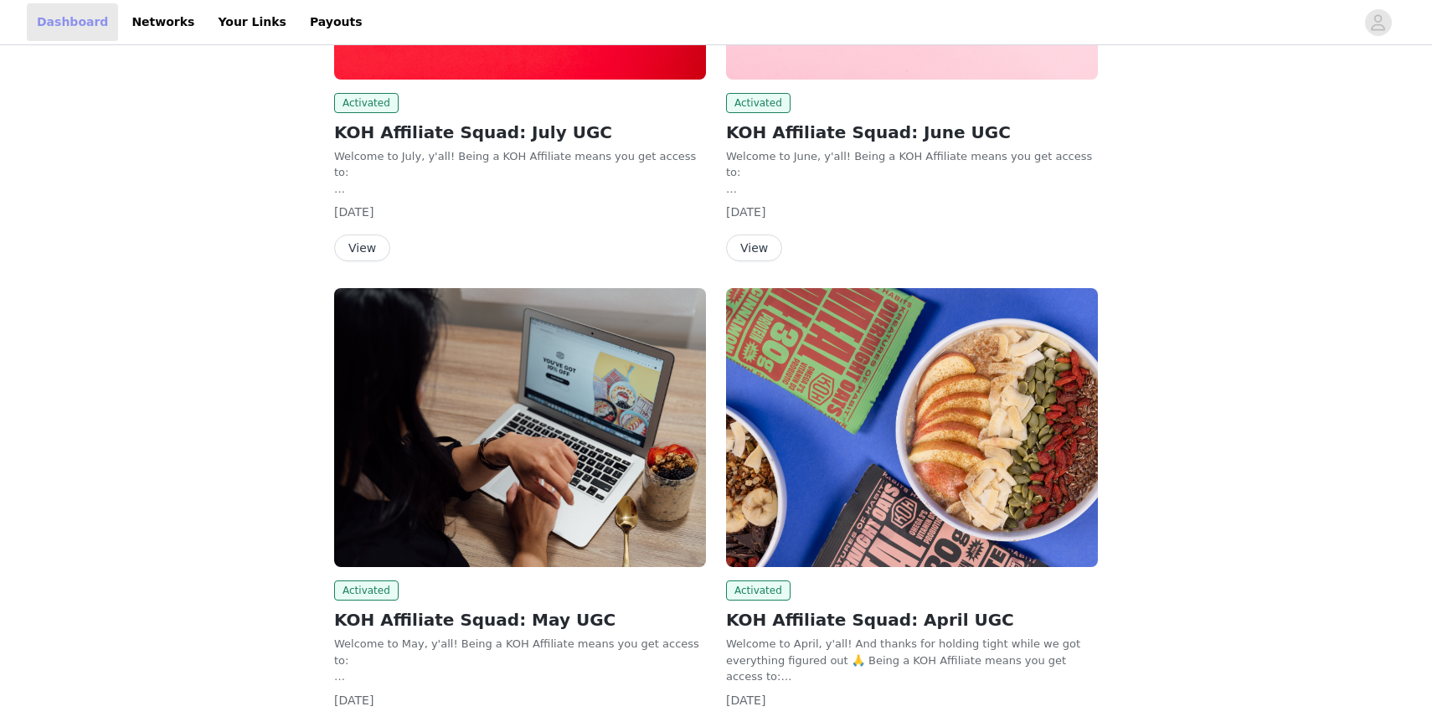
scroll to position [1002, 0]
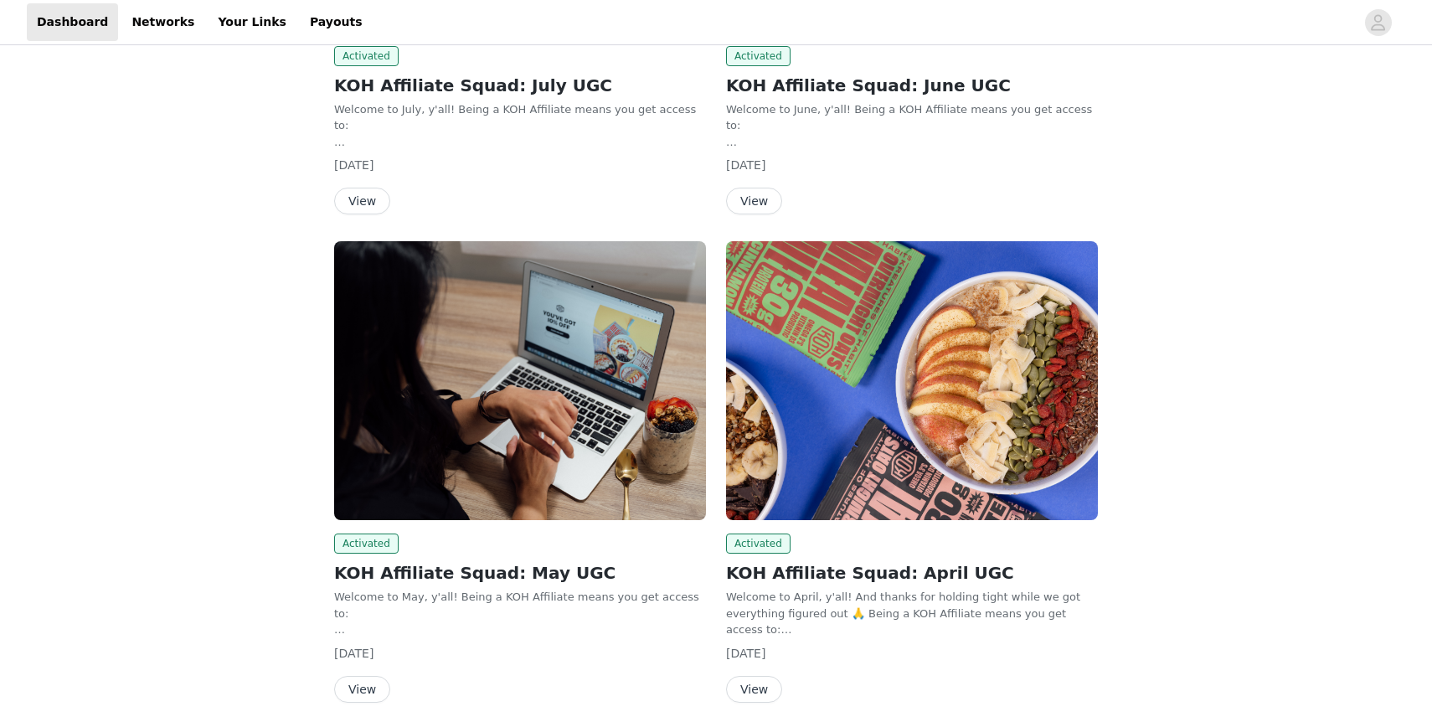
click at [409, 364] on img at bounding box center [520, 380] width 372 height 279
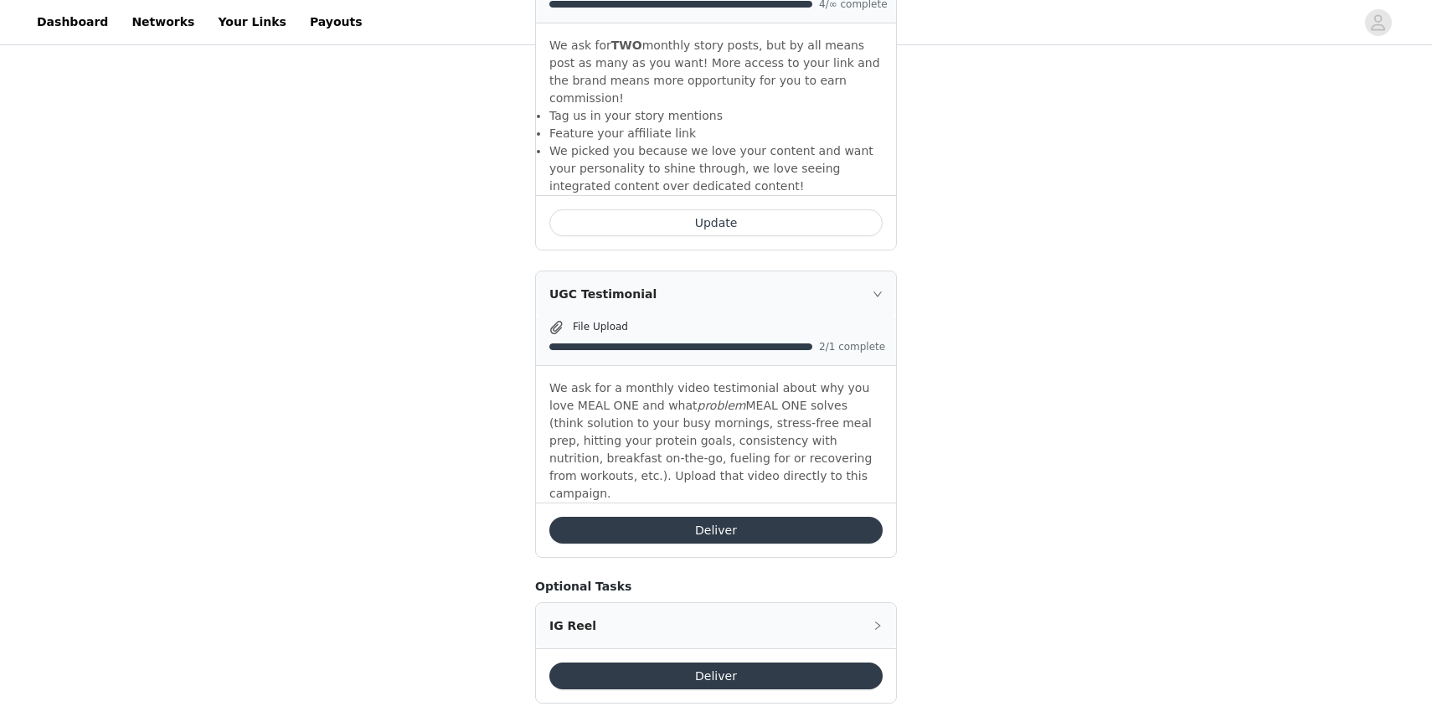
scroll to position [747, 0]
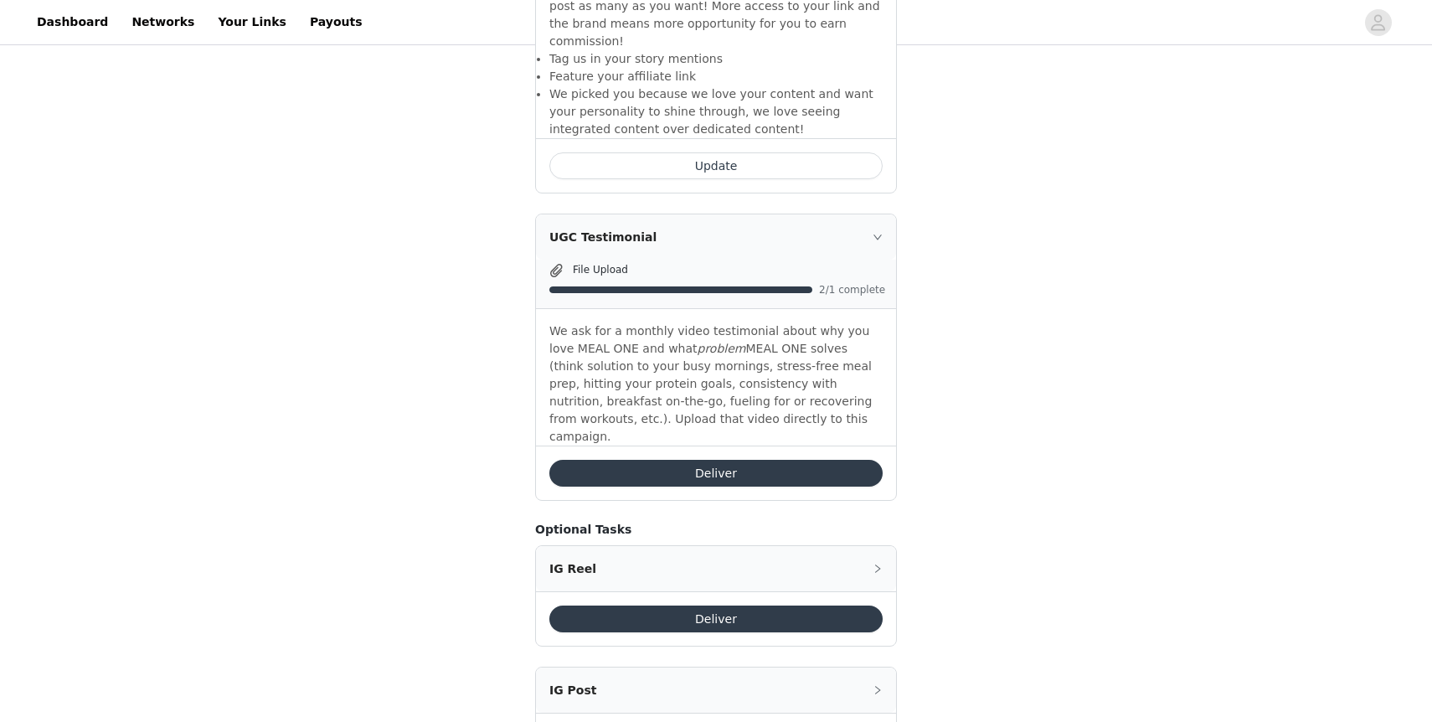
click at [812, 460] on button "Deliver" at bounding box center [715, 473] width 333 height 27
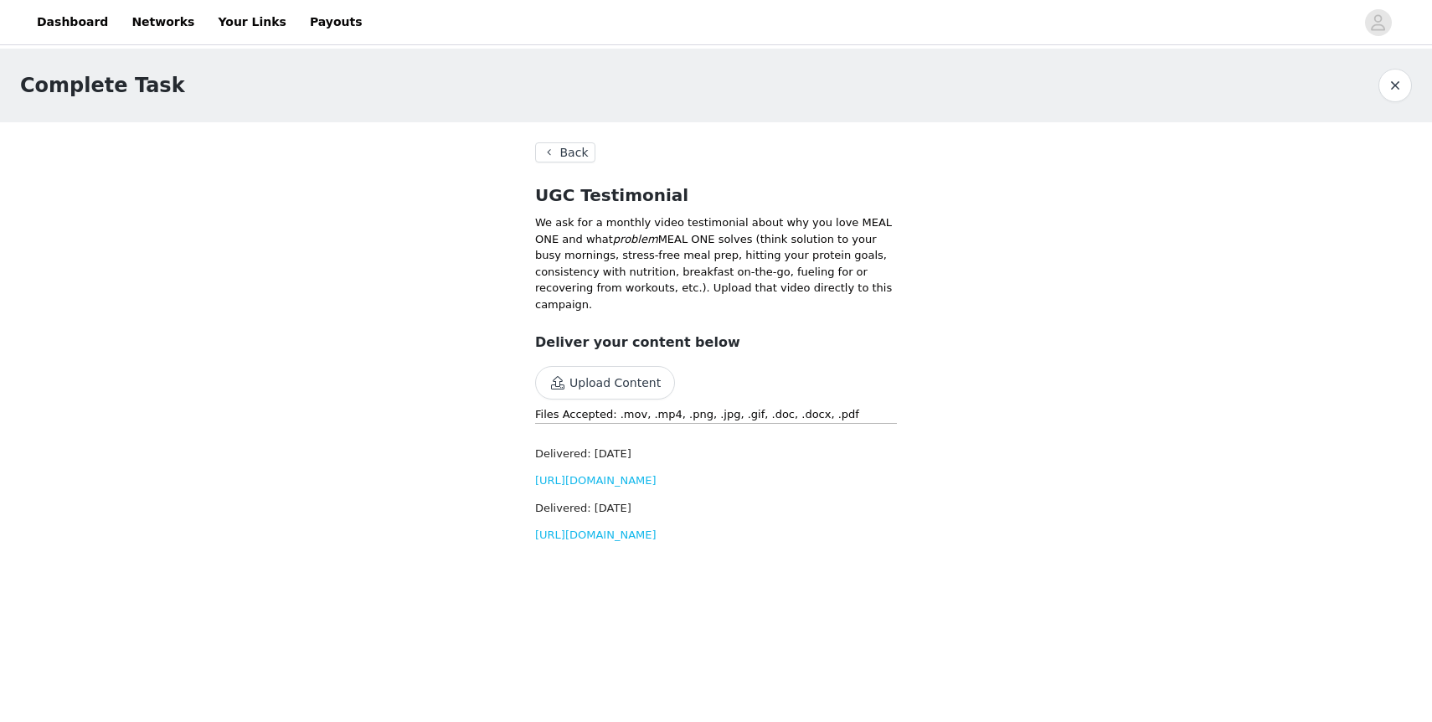
click at [657, 485] on link "[URL][DOMAIN_NAME]" at bounding box center [595, 480] width 121 height 13
click at [657, 541] on link "[URL][DOMAIN_NAME]" at bounding box center [595, 535] width 121 height 13
click at [80, 22] on link "Dashboard" at bounding box center [72, 22] width 91 height 38
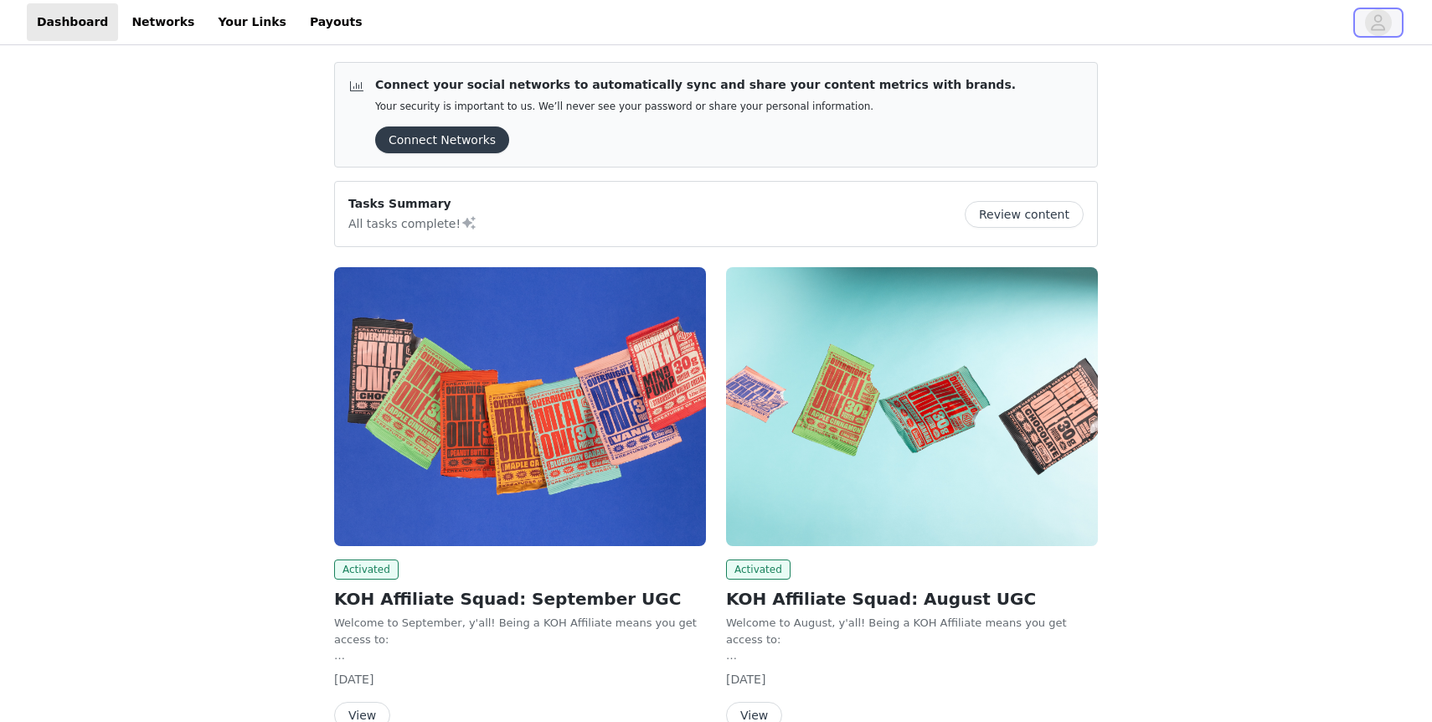
click at [1376, 18] on icon "avatar" at bounding box center [1378, 22] width 16 height 27
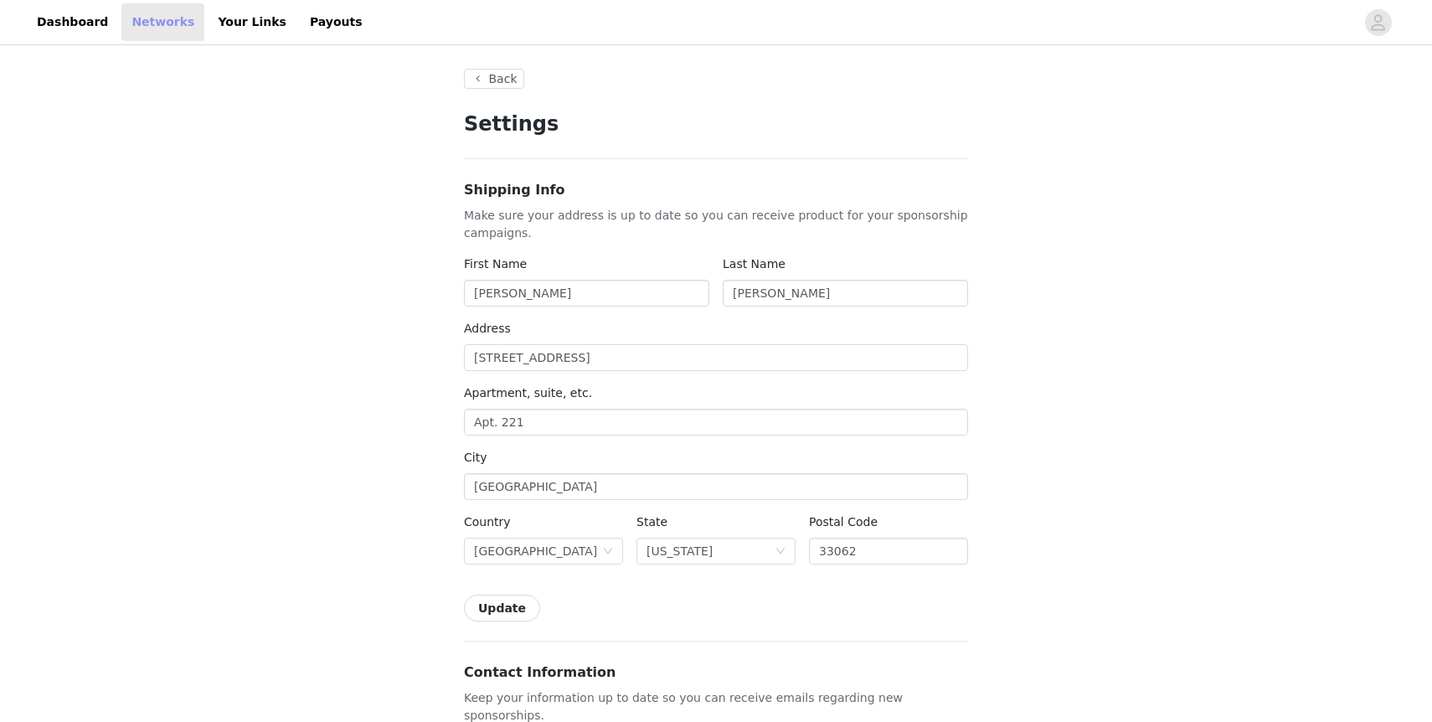
click at [155, 22] on link "Networks" at bounding box center [162, 22] width 83 height 38
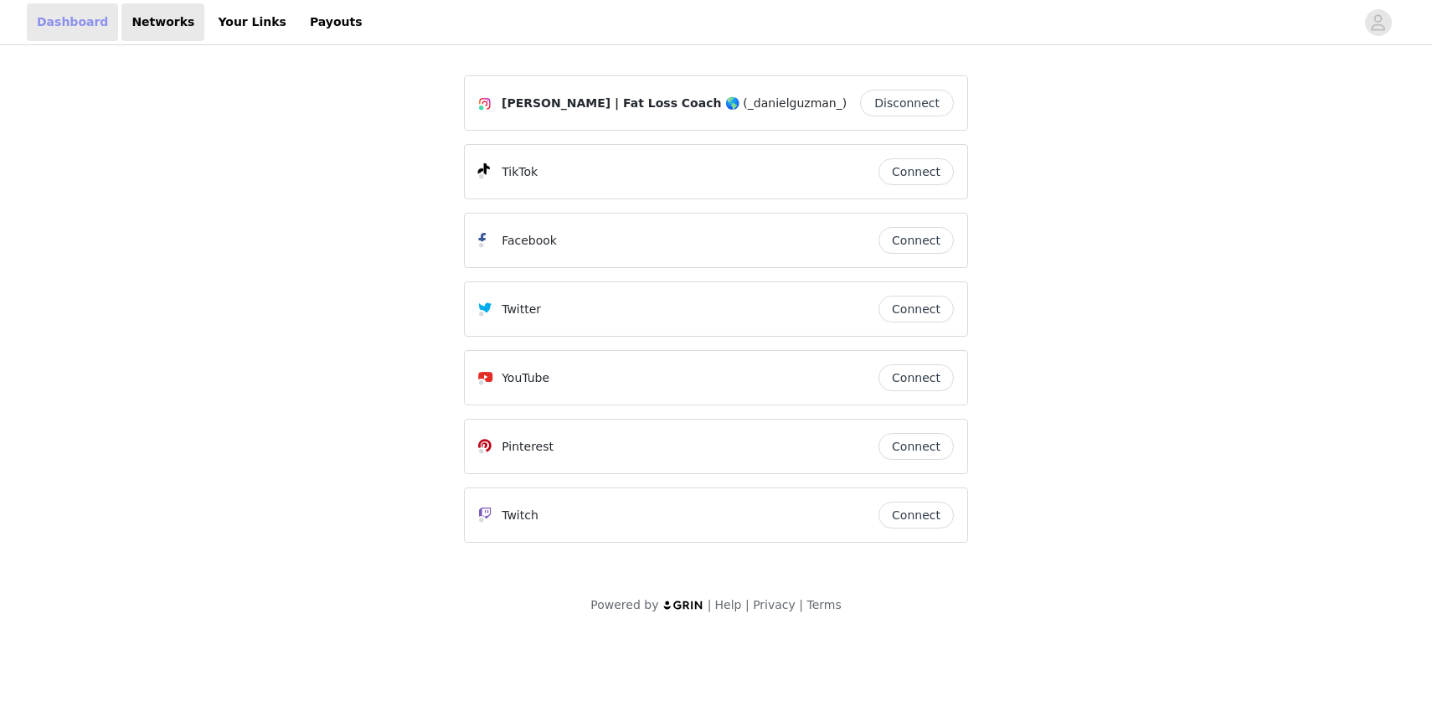
click at [62, 24] on link "Dashboard" at bounding box center [72, 22] width 91 height 38
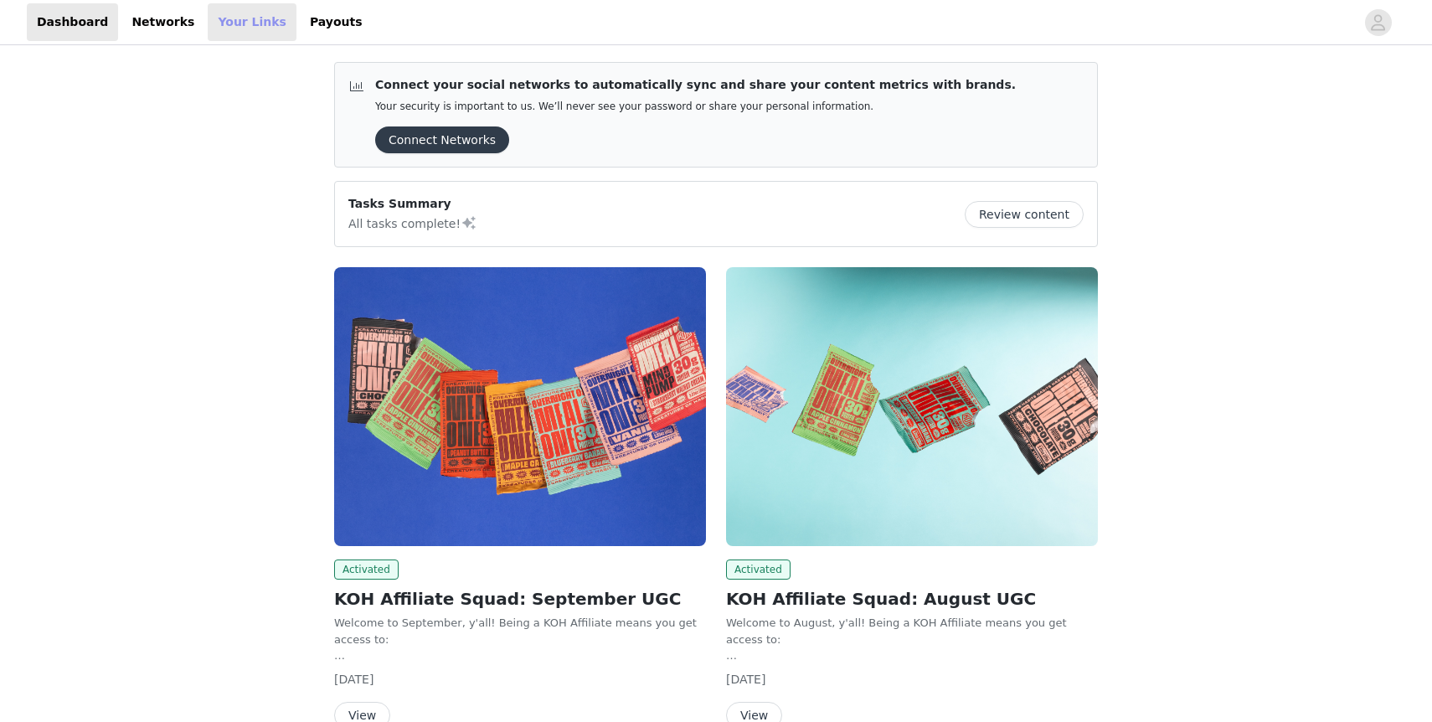
click at [235, 31] on link "Your Links" at bounding box center [252, 22] width 89 height 38
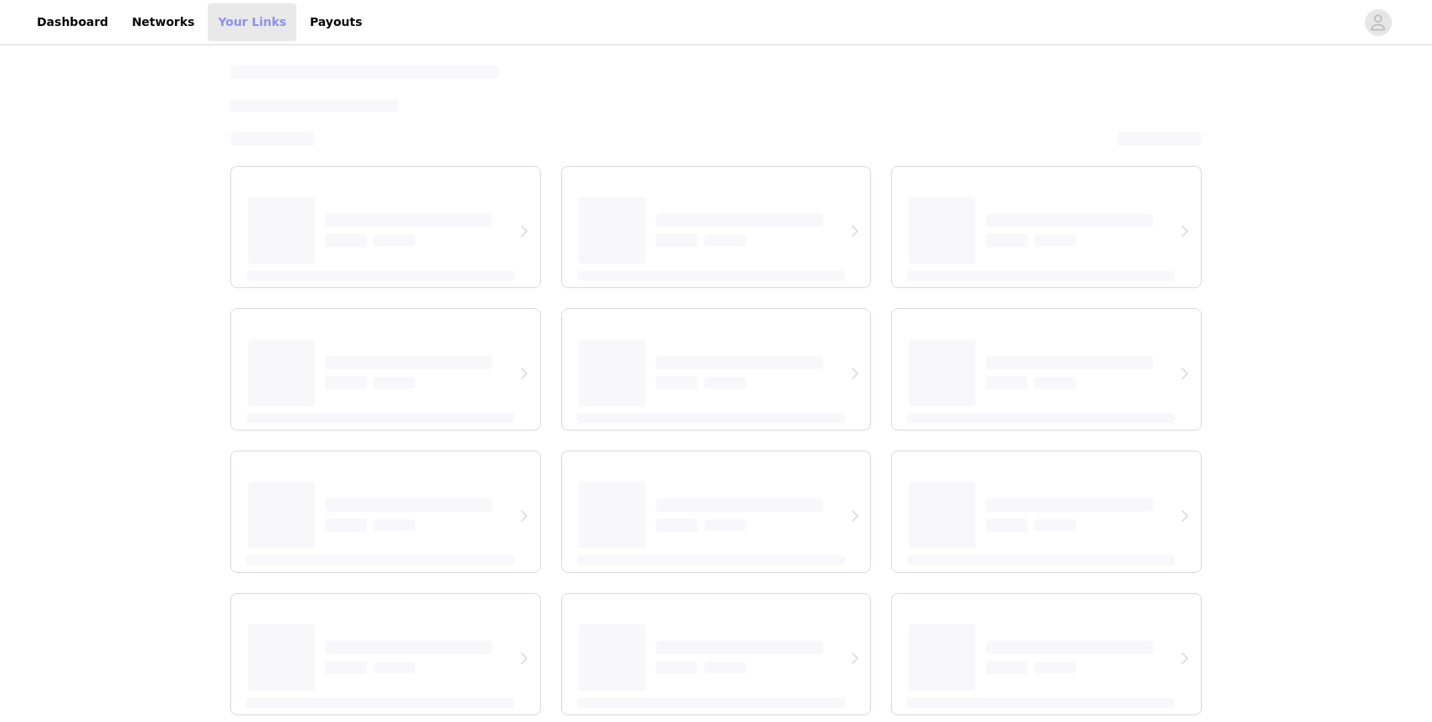
select select "12"
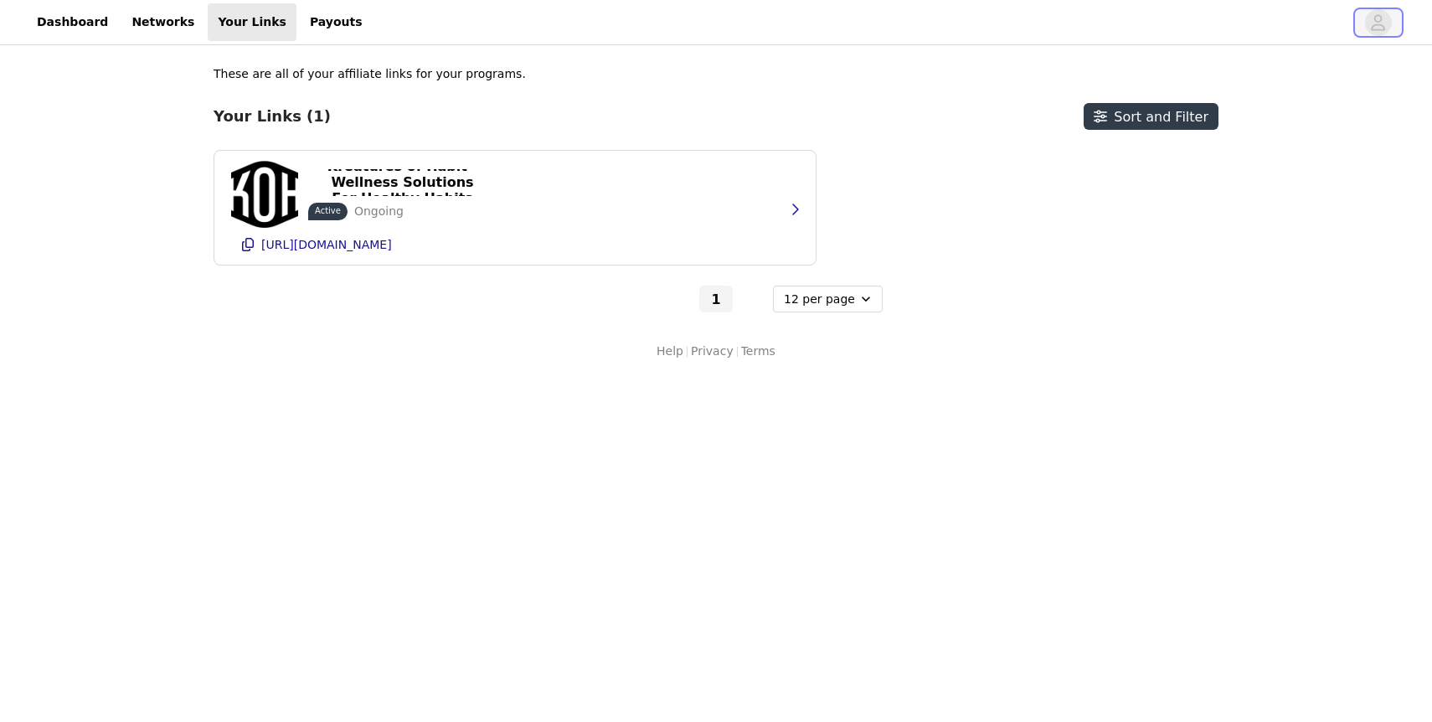
click at [1380, 18] on icon "avatar" at bounding box center [1378, 22] width 16 height 27
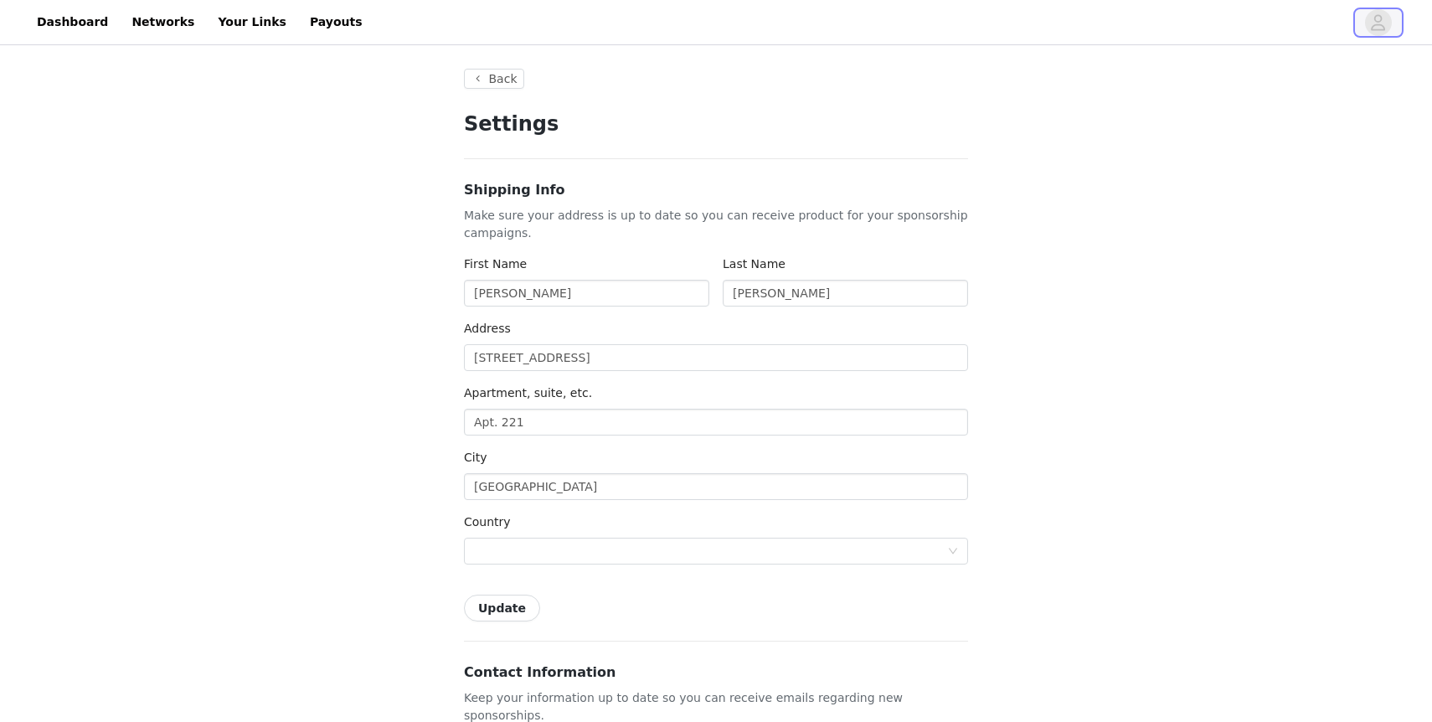
type input "+1 ([GEOGRAPHIC_DATA])"
click at [498, 75] on button "Back" at bounding box center [494, 79] width 60 height 20
select select "12"
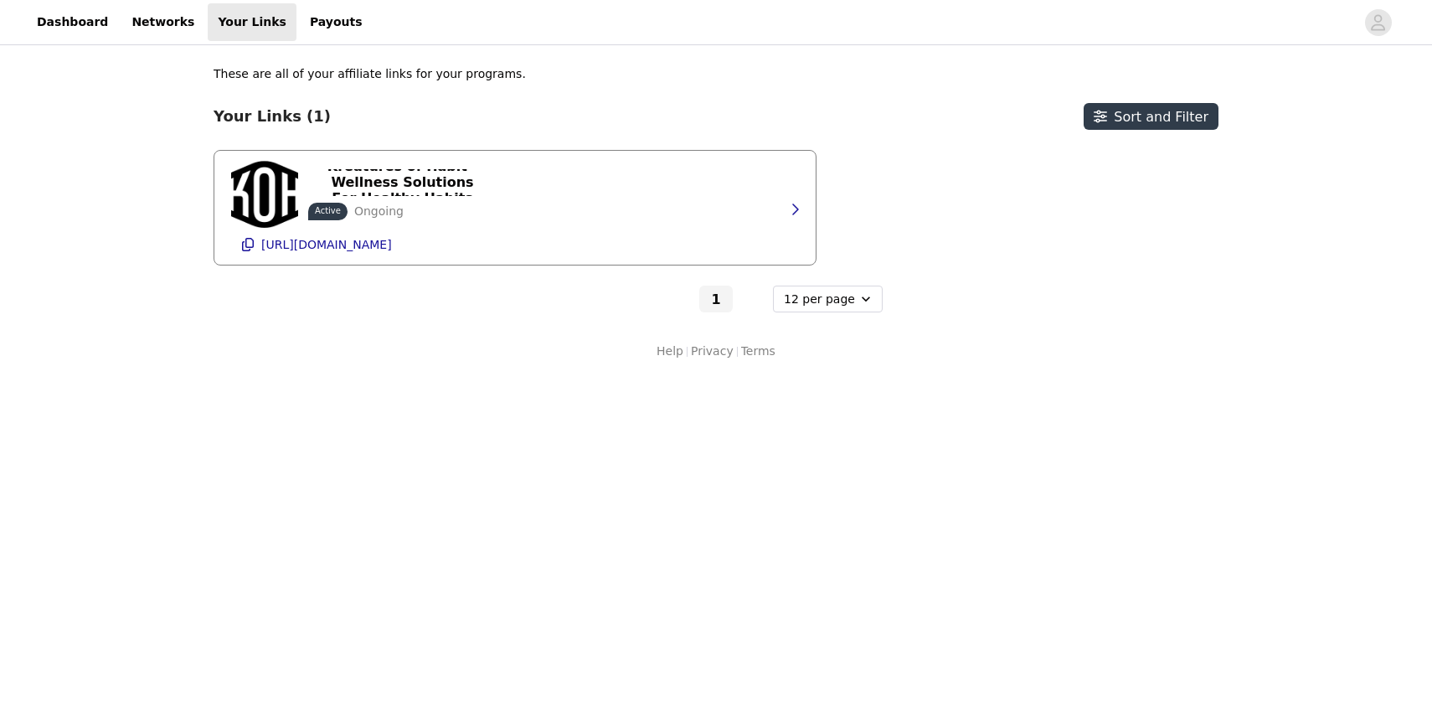
click at [527, 181] on div "Kreatures of Habit - Wellness Solutions For Healthy Habits Active Ongoing [URL]…" at bounding box center [515, 208] width 568 height 114
